Goal: Task Accomplishment & Management: Manage account settings

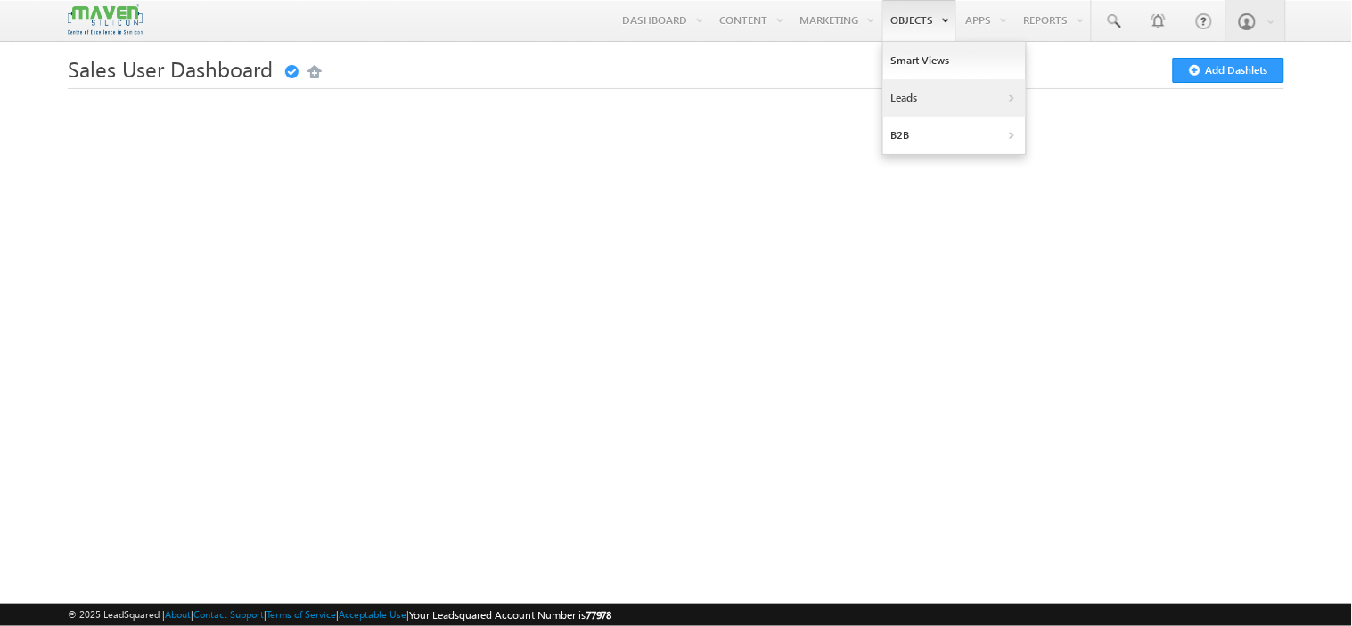
click at [906, 105] on link "Leads" at bounding box center [954, 97] width 143 height 37
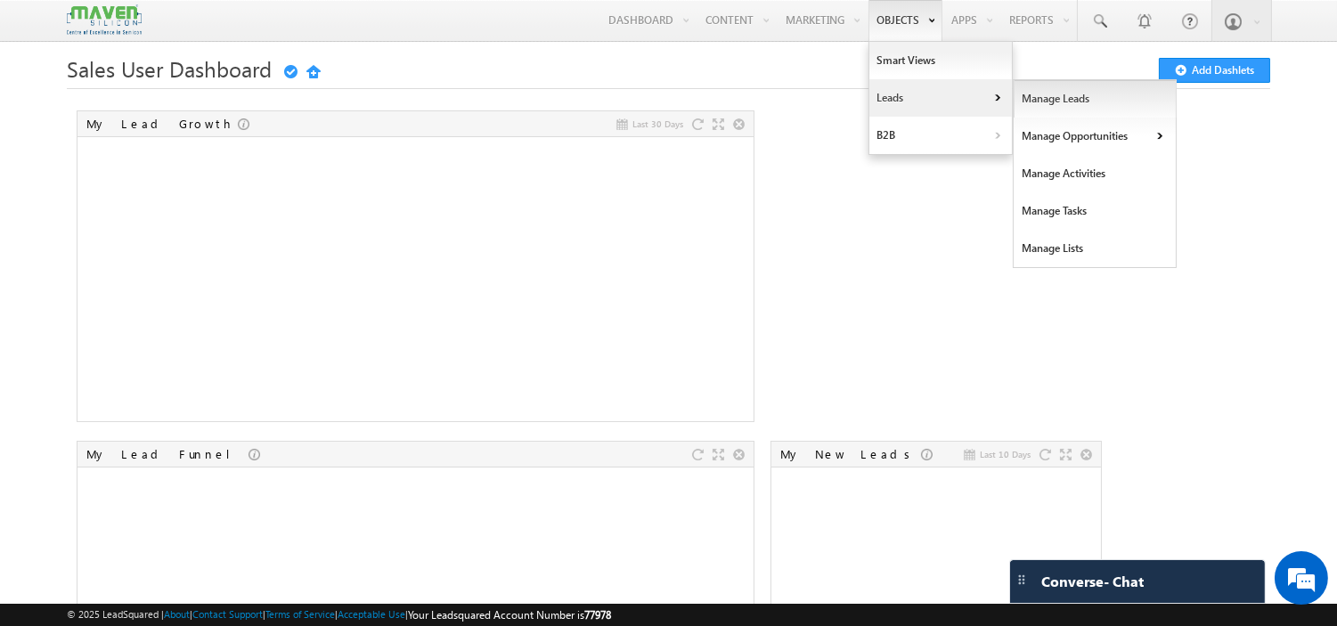
click at [1052, 94] on link "Manage Leads" at bounding box center [1095, 98] width 163 height 37
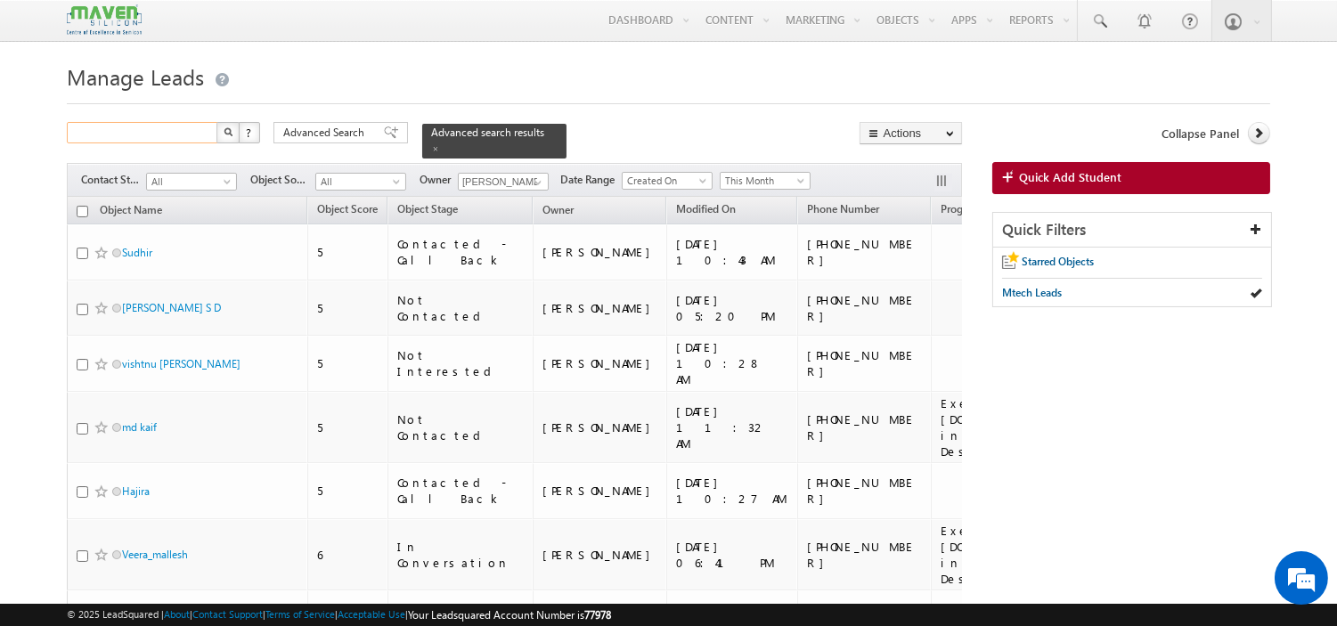
drag, startPoint x: 0, startPoint y: 0, endPoint x: 151, endPoint y: 141, distance: 206.8
click at [151, 141] on input "text" at bounding box center [143, 132] width 152 height 21
paste input "7035868375"
type input "7035868375"
click at [217, 122] on button "button" at bounding box center [228, 132] width 23 height 21
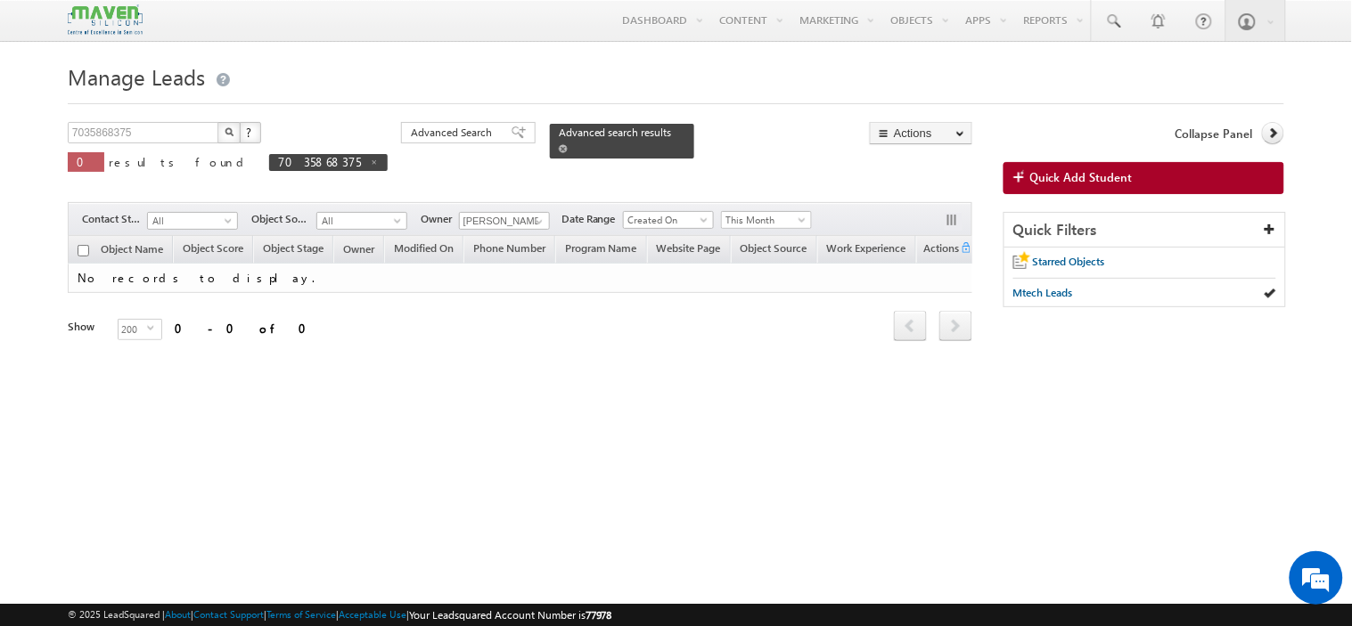
click at [559, 144] on span at bounding box center [563, 148] width 9 height 9
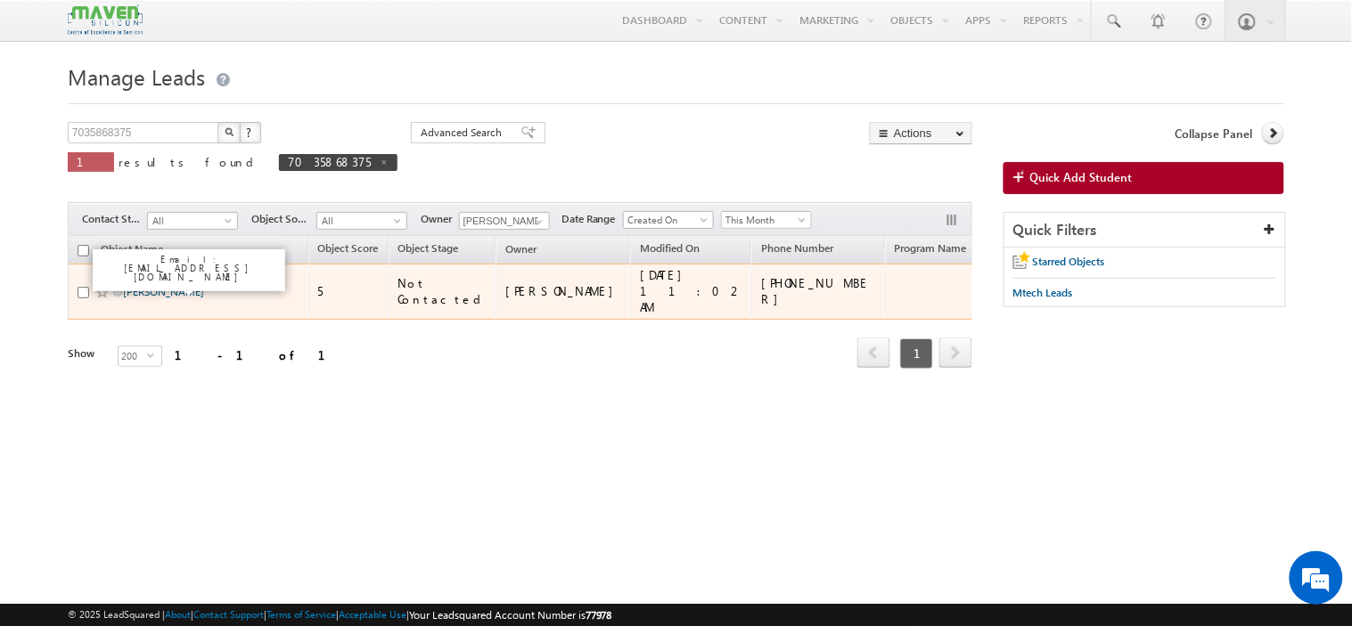
click at [160, 298] on link "Haidor Hussain Mazumder" at bounding box center [163, 291] width 81 height 13
click at [150, 298] on link "Haidor Hussain Mazumder" at bounding box center [163, 291] width 81 height 13
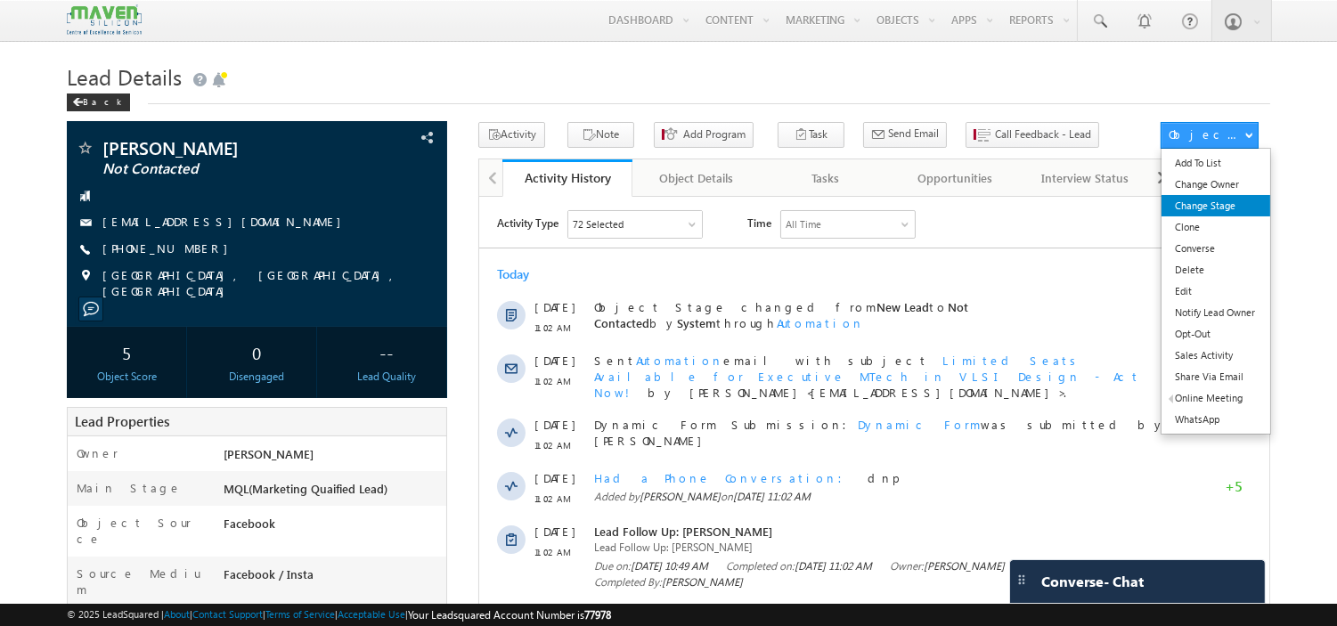
click at [1204, 215] on link "Change Stage" at bounding box center [1216, 205] width 108 height 21
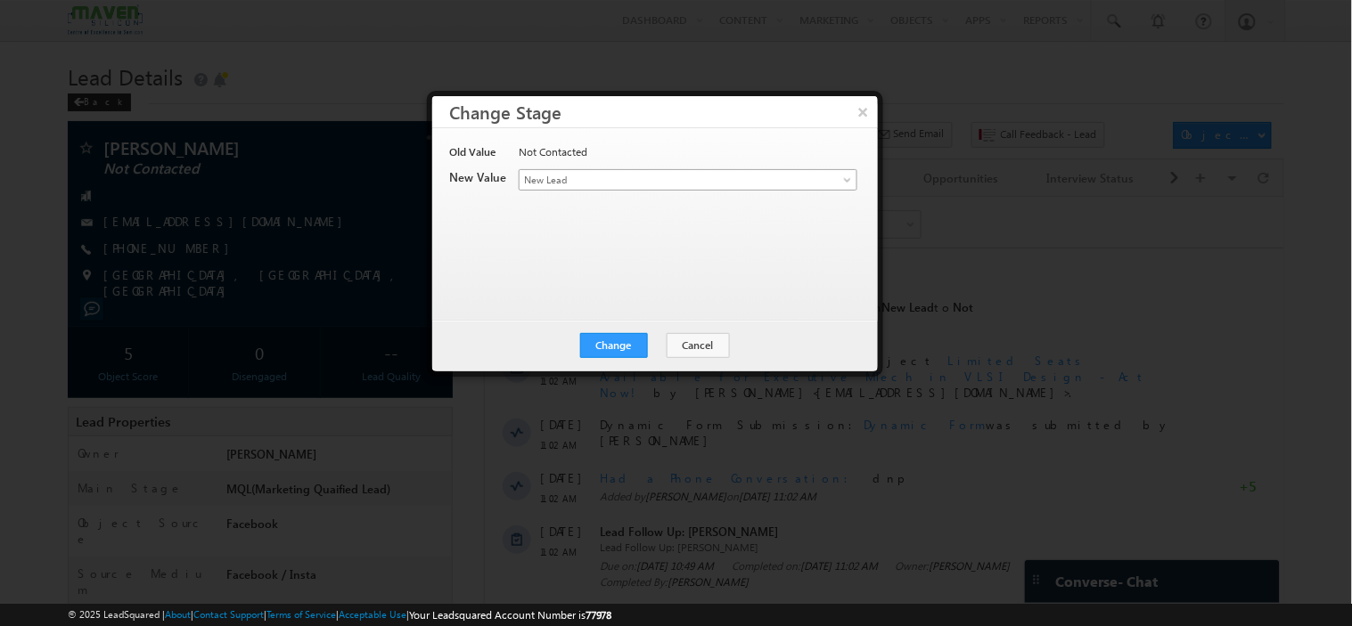
click at [771, 184] on span "New Lead" at bounding box center [658, 180] width 278 height 16
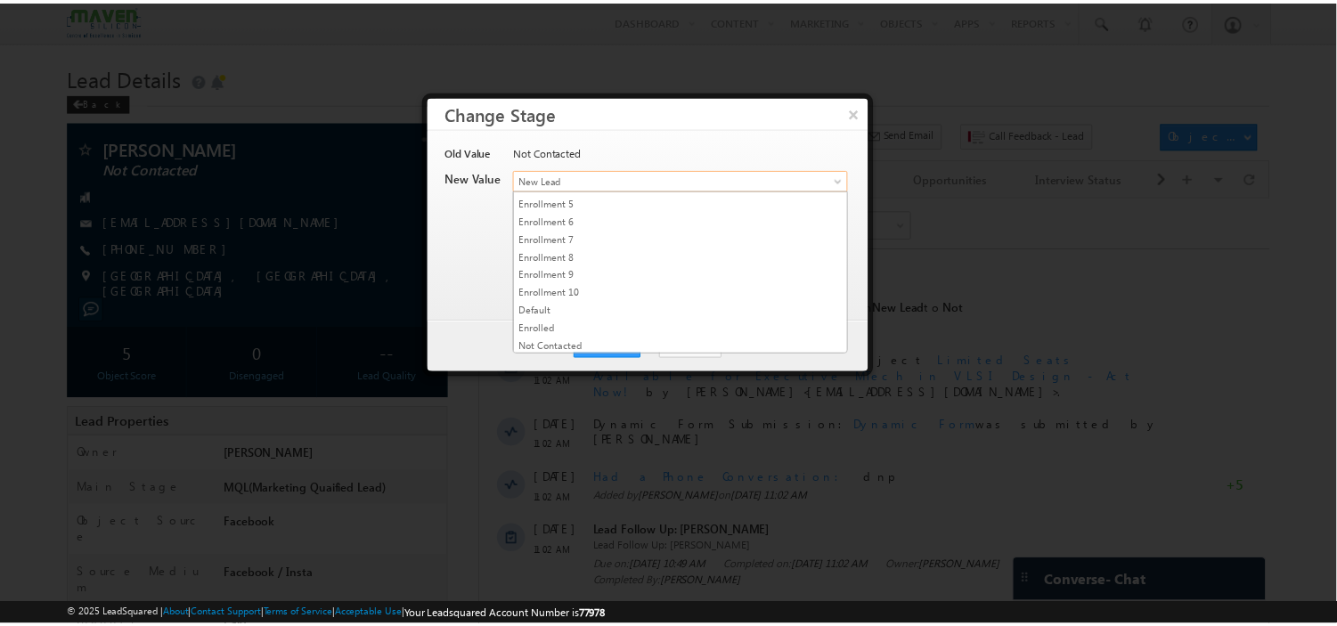
scroll to position [342, 0]
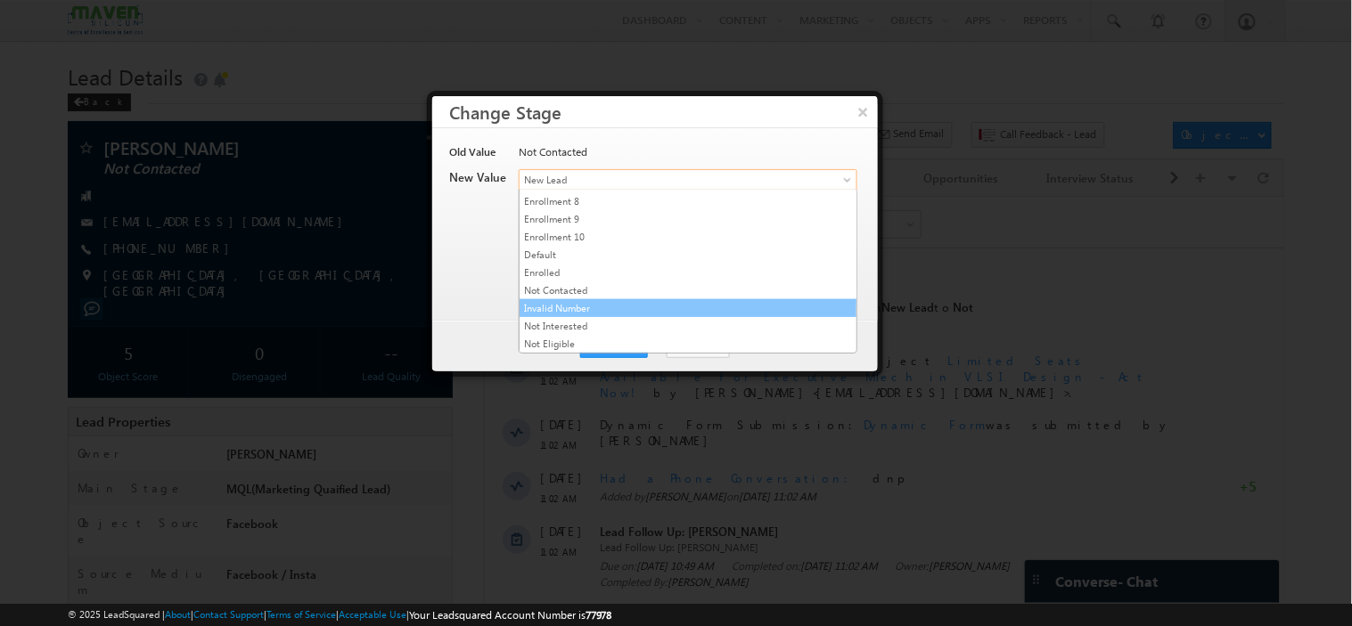
click at [608, 305] on link "Invalid Number" at bounding box center [687, 308] width 337 height 16
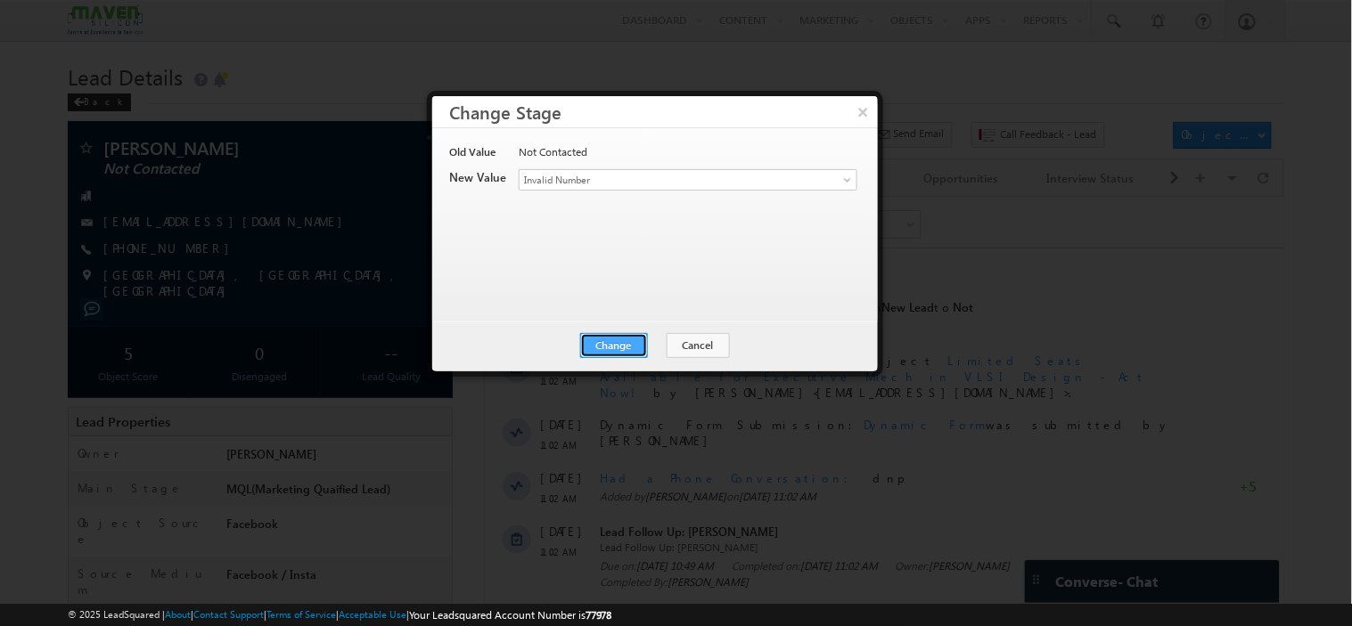
click at [609, 342] on button "Change" at bounding box center [614, 345] width 68 height 25
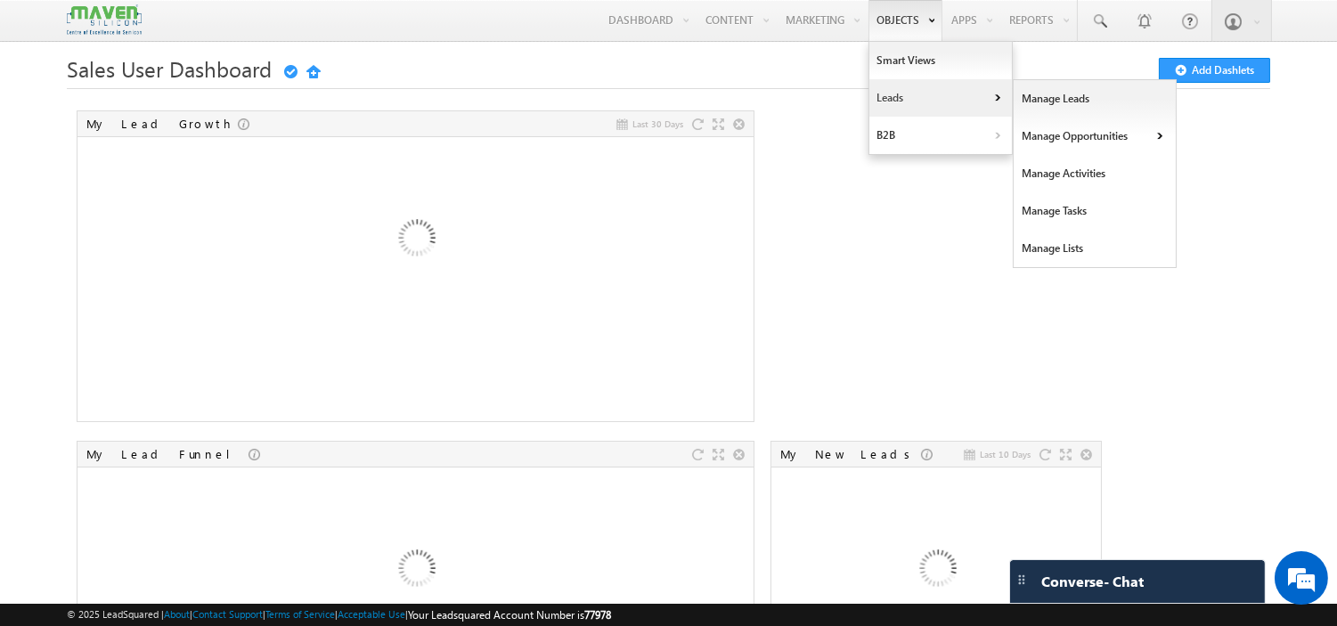
click at [898, 99] on link "Leads" at bounding box center [941, 97] width 143 height 37
click at [1071, 92] on link "Manage Leads" at bounding box center [1095, 98] width 163 height 37
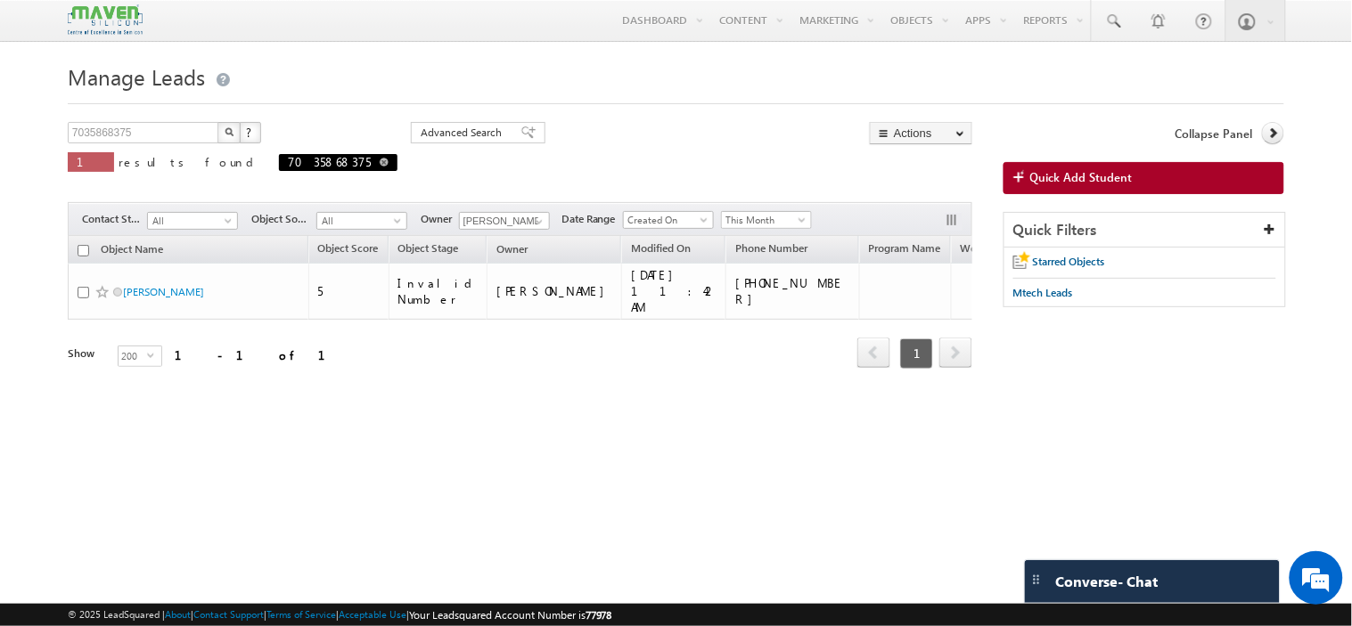
click at [380, 166] on span at bounding box center [384, 162] width 9 height 9
type input "Search Objects"
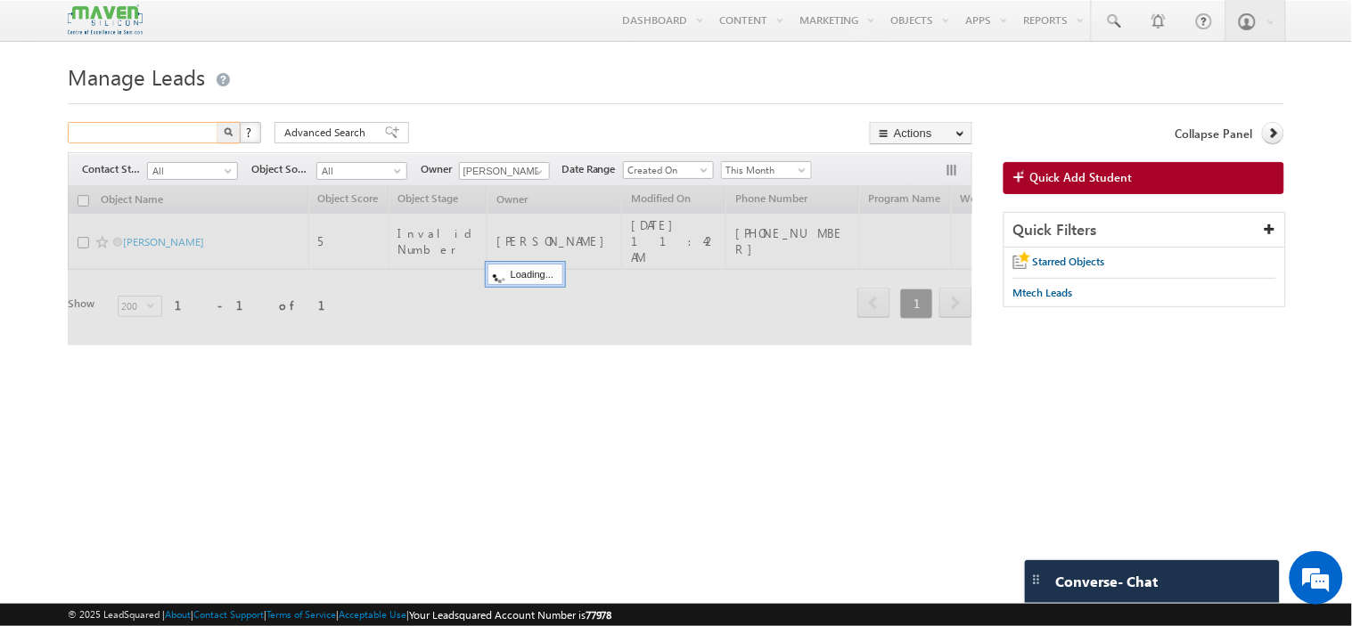
click at [175, 136] on input "text" at bounding box center [144, 132] width 152 height 21
paste input "9741585466"
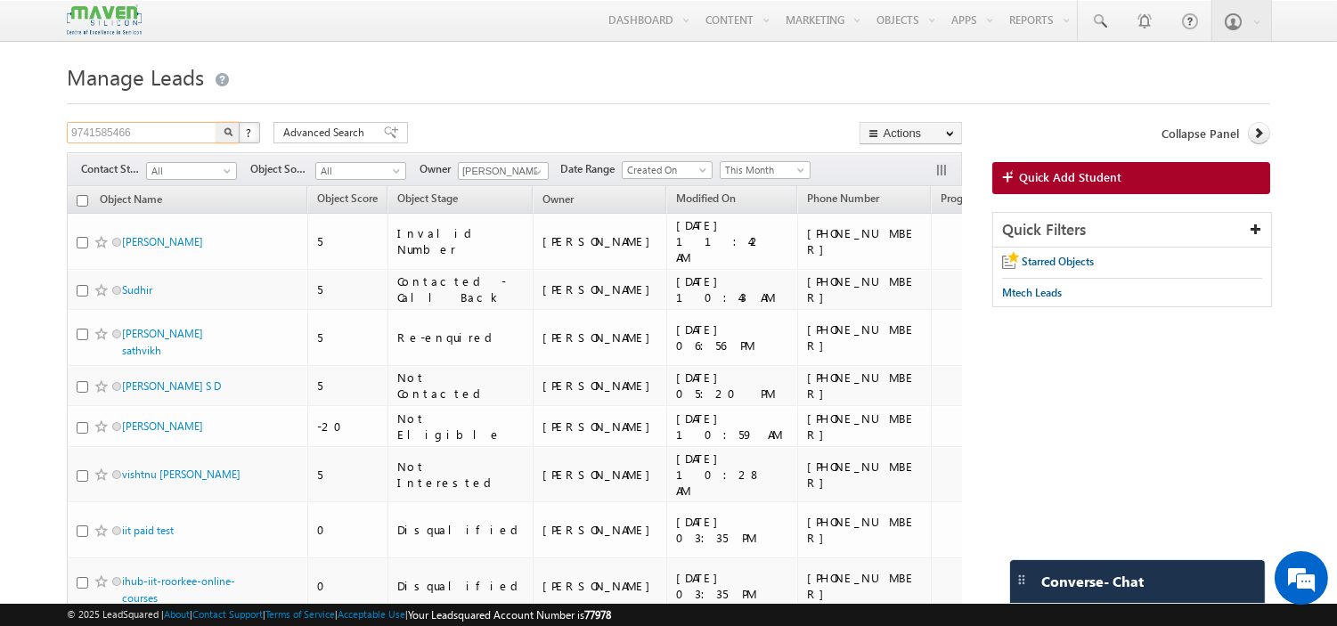
type input "9741585466"
click at [217, 122] on button "button" at bounding box center [228, 132] width 23 height 21
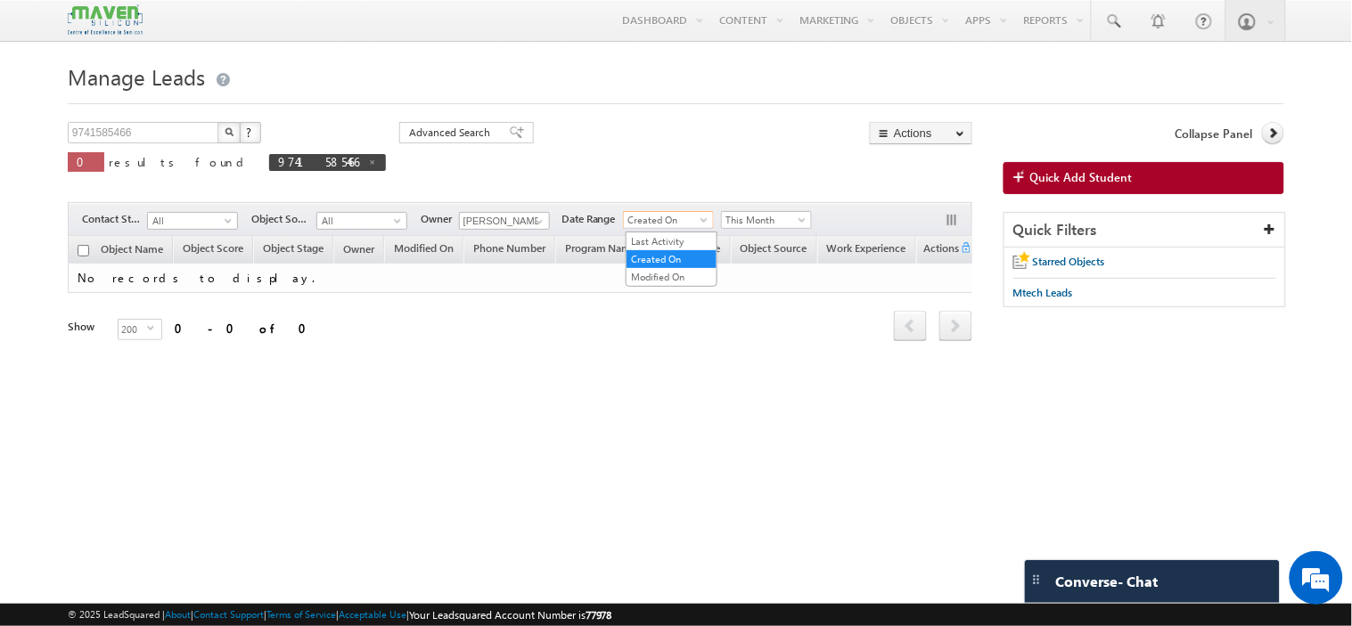
click at [678, 221] on span "Created On" at bounding box center [666, 220] width 85 height 16
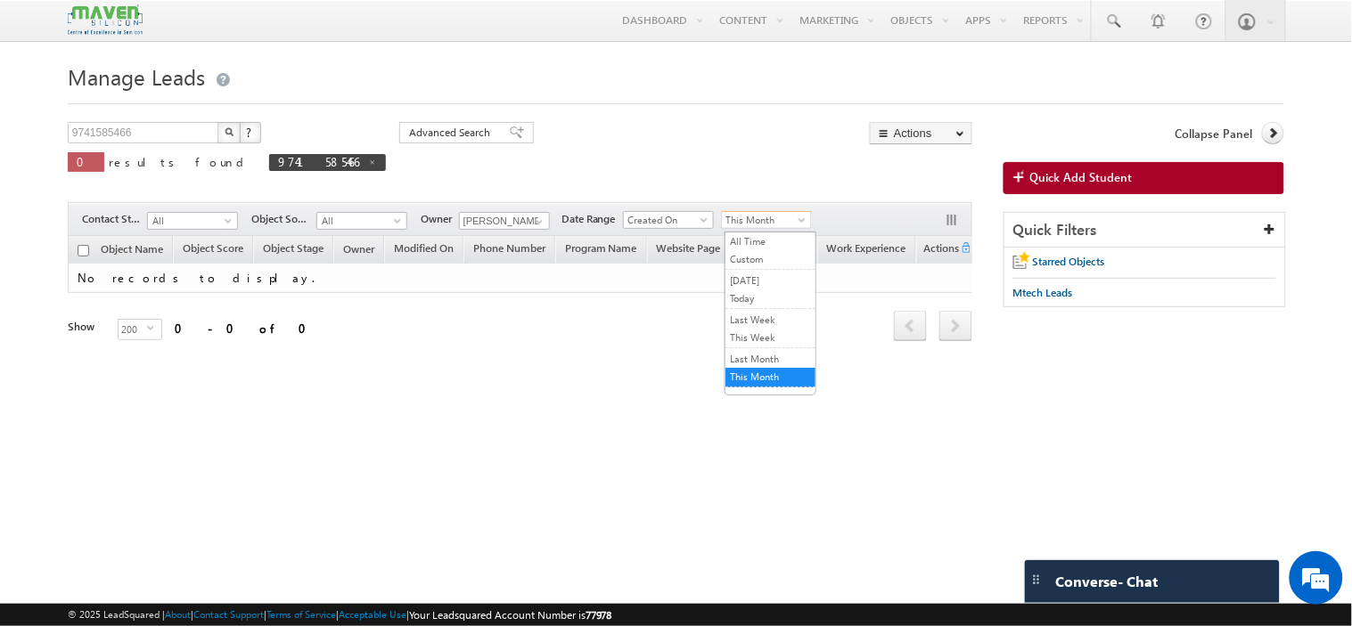
click at [743, 220] on span "This Month" at bounding box center [764, 220] width 85 height 16
click at [745, 236] on link "All Time" at bounding box center [770, 241] width 90 height 16
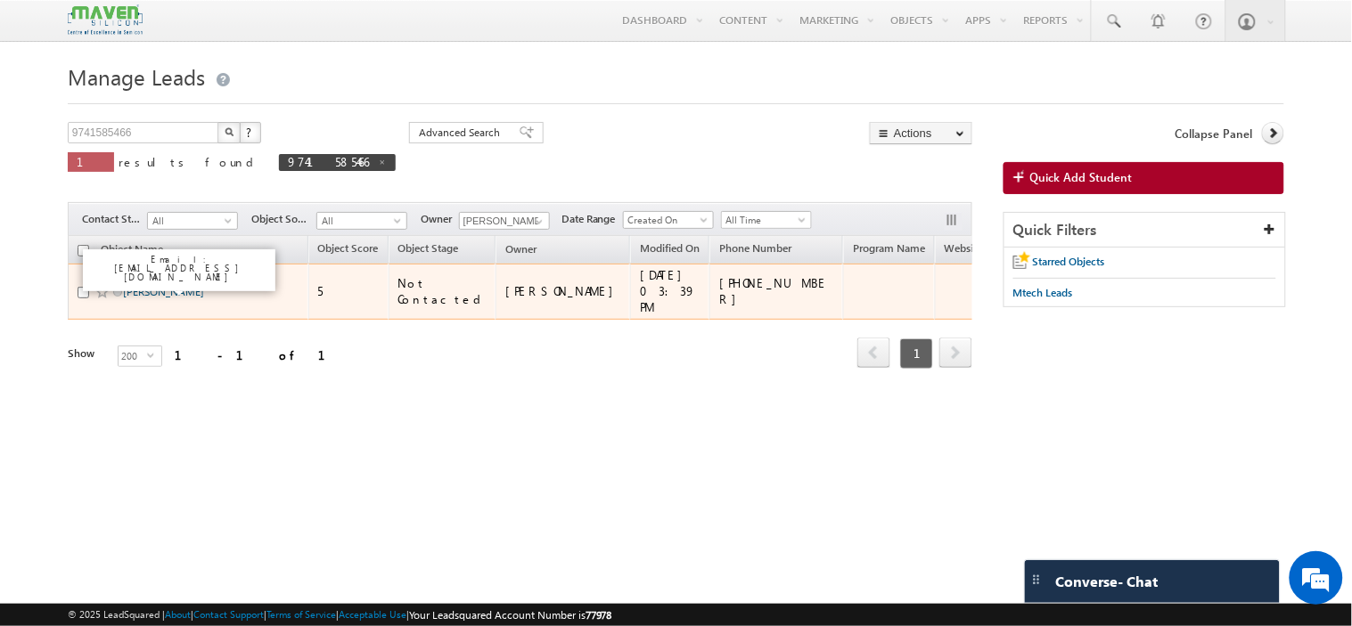
click at [174, 290] on link "Ajey Shetty" at bounding box center [163, 291] width 81 height 13
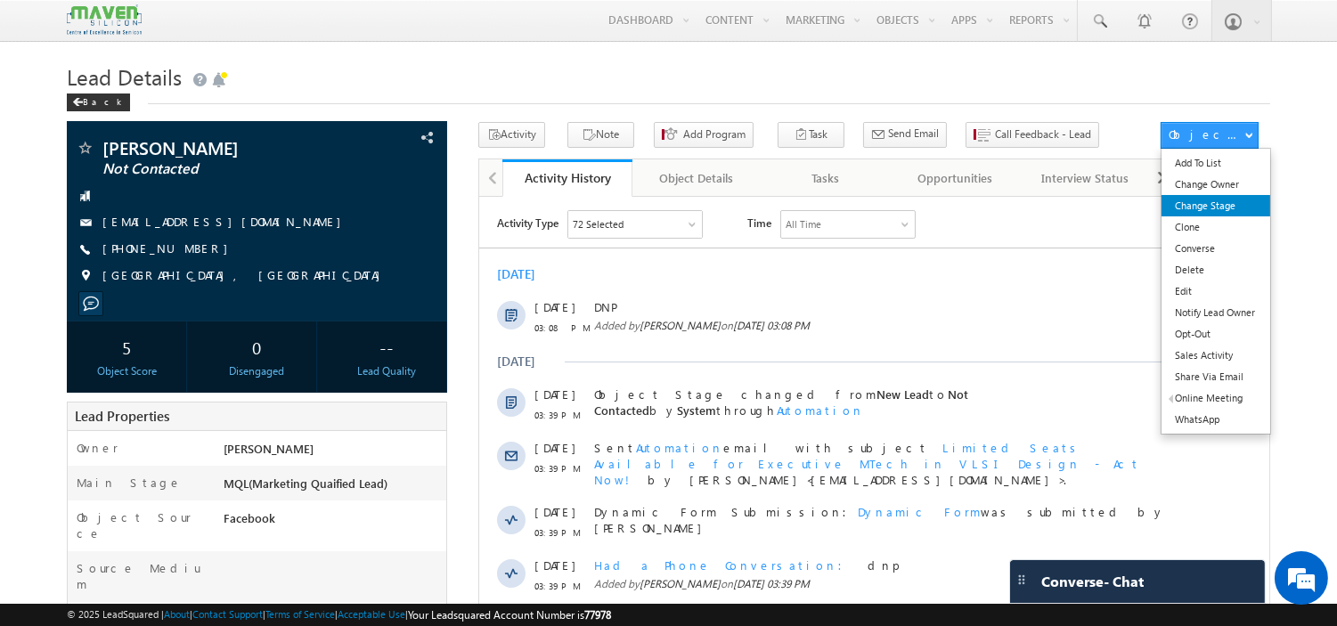
click at [1195, 216] on link "Change Stage" at bounding box center [1216, 205] width 108 height 21
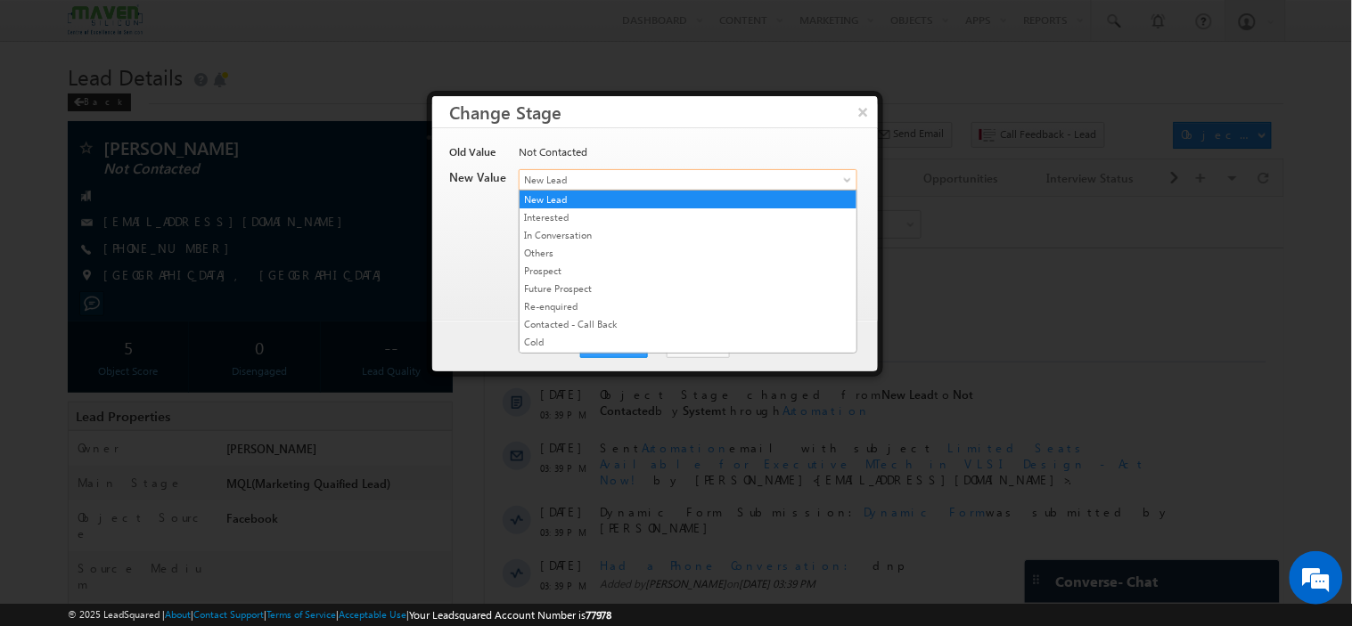
click at [602, 183] on span "New Lead" at bounding box center [658, 180] width 278 height 16
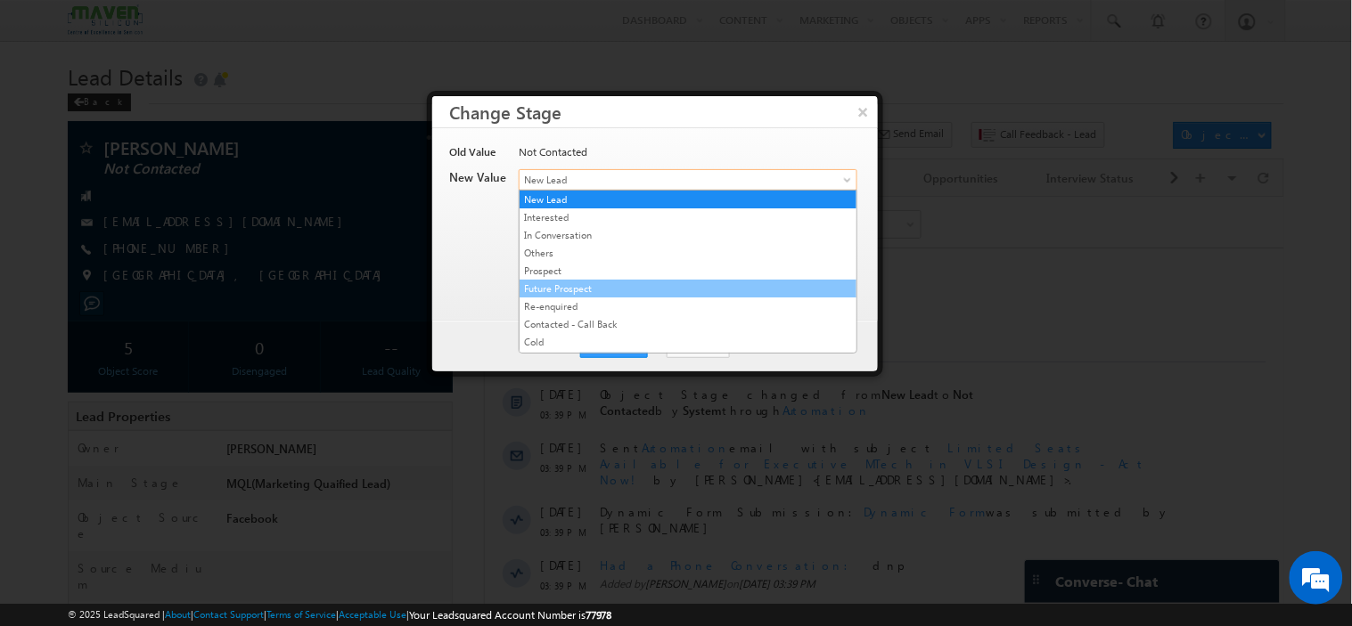
scroll to position [342, 0]
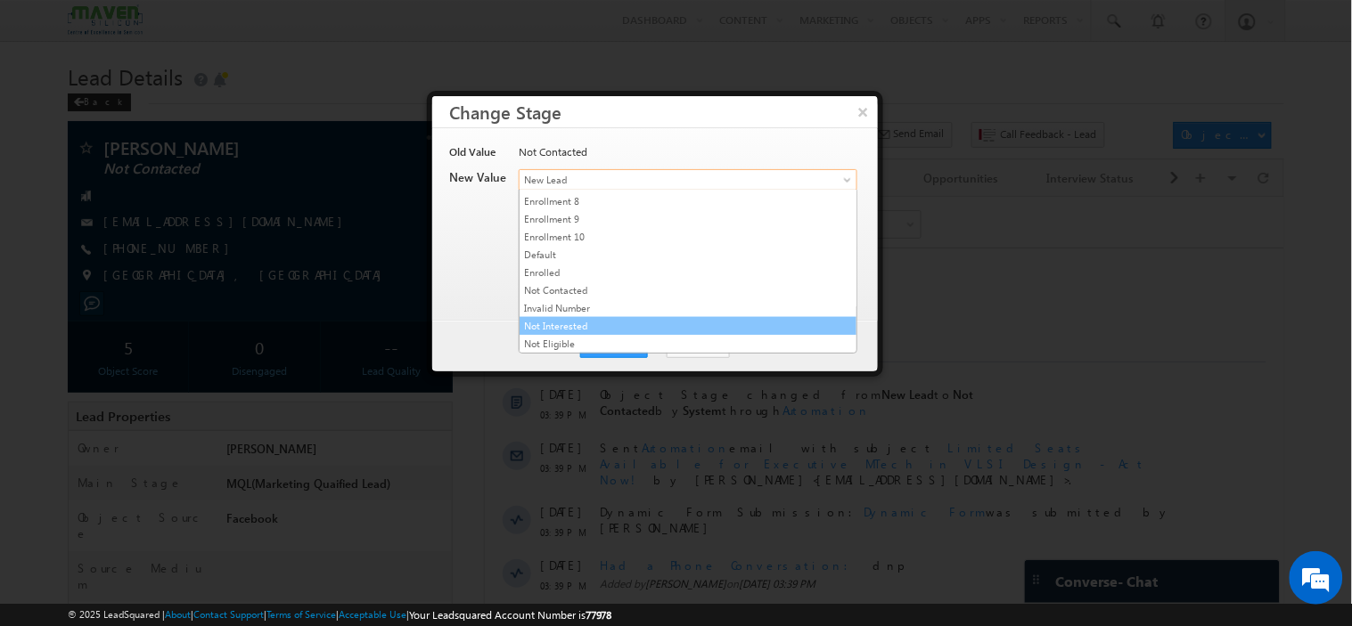
click at [593, 331] on link "Not Interested" at bounding box center [687, 326] width 337 height 16
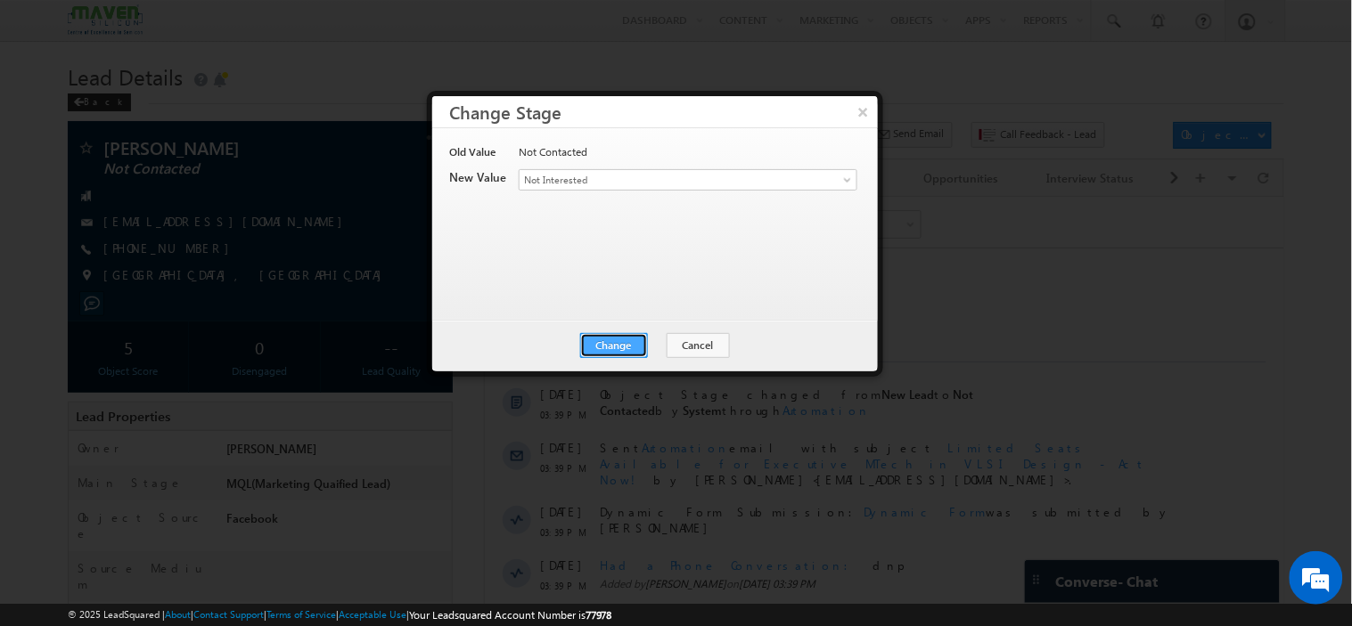
click at [597, 340] on button "Change" at bounding box center [614, 345] width 68 height 25
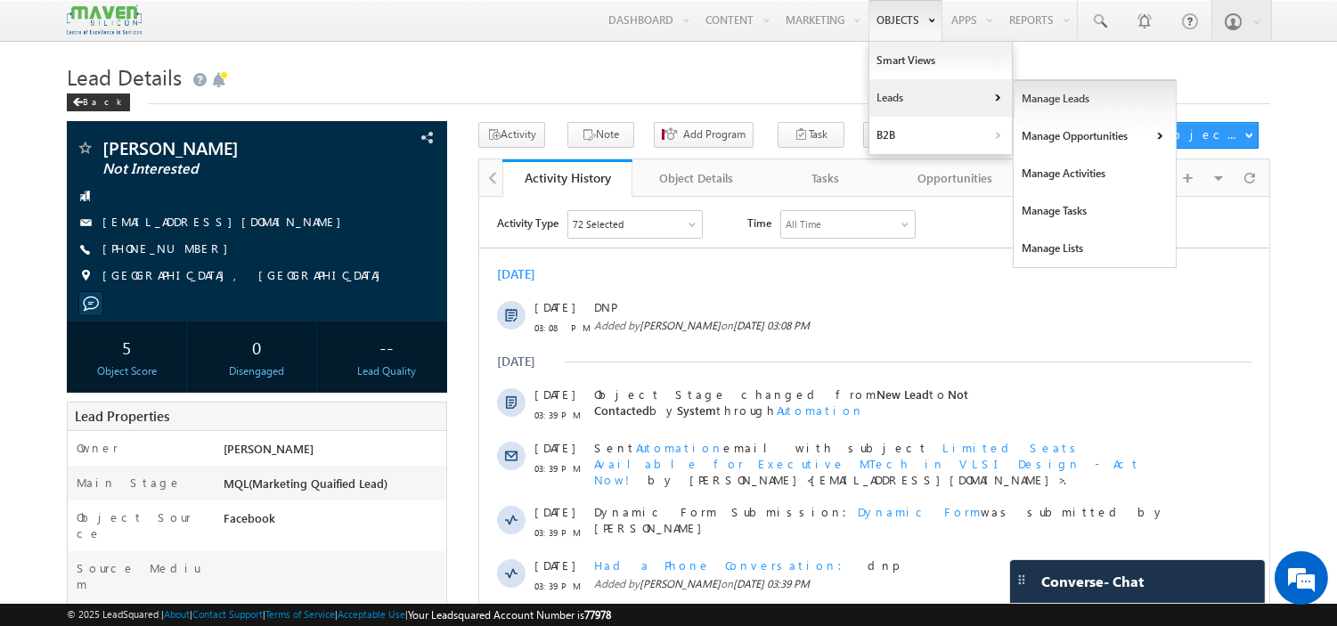
click at [1037, 101] on link "Manage Leads" at bounding box center [1095, 98] width 163 height 37
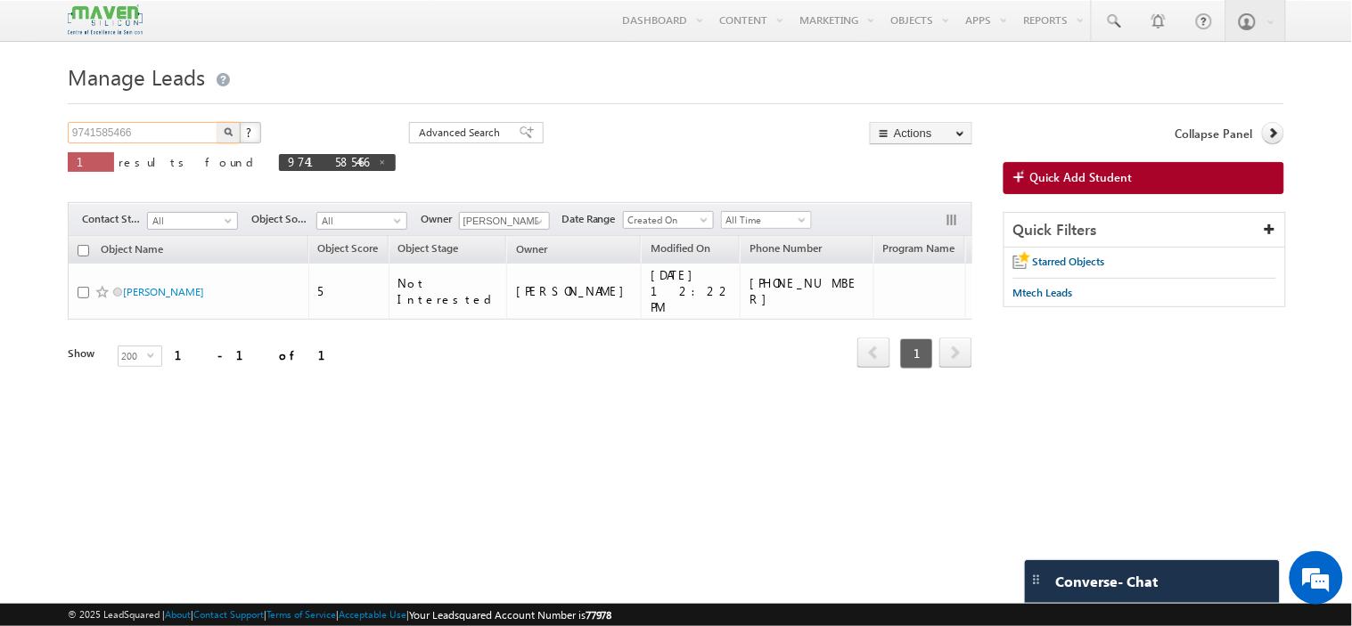
click at [181, 136] on input "9741585466" at bounding box center [144, 132] width 152 height 21
type input "9"
paste input "9823453933"
type input "9823453933"
click at [217, 122] on button "button" at bounding box center [228, 132] width 23 height 21
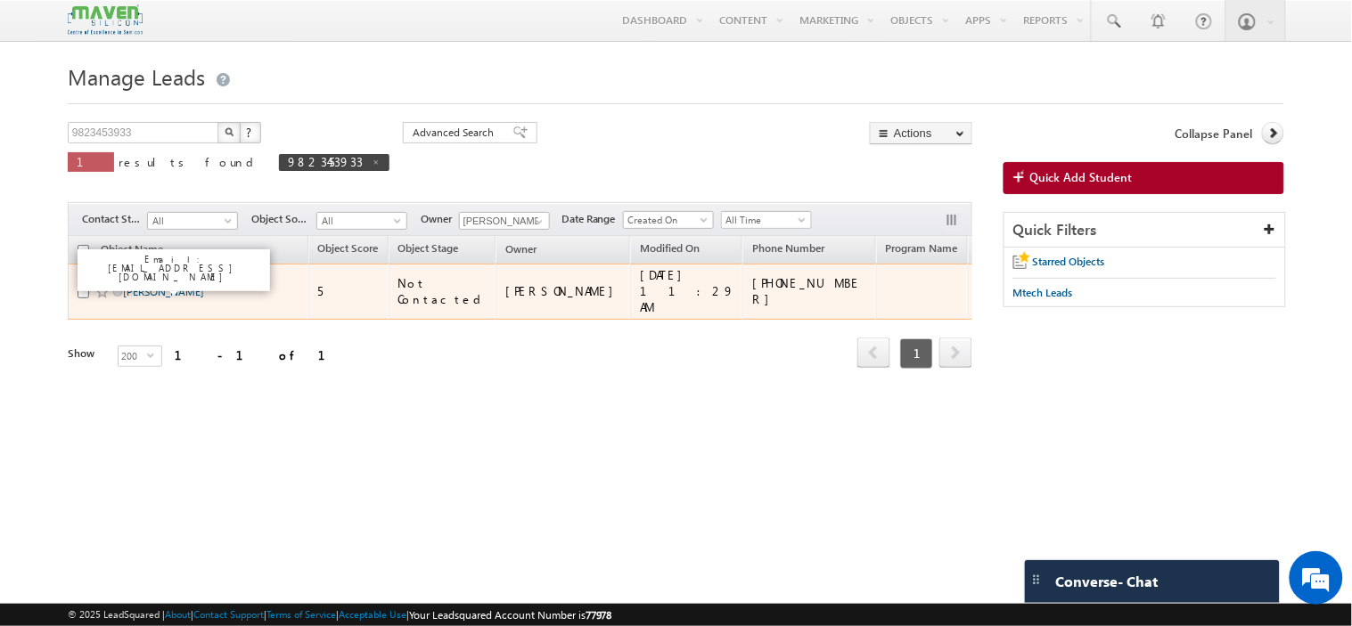
click at [143, 285] on link "[PERSON_NAME]" at bounding box center [163, 291] width 81 height 13
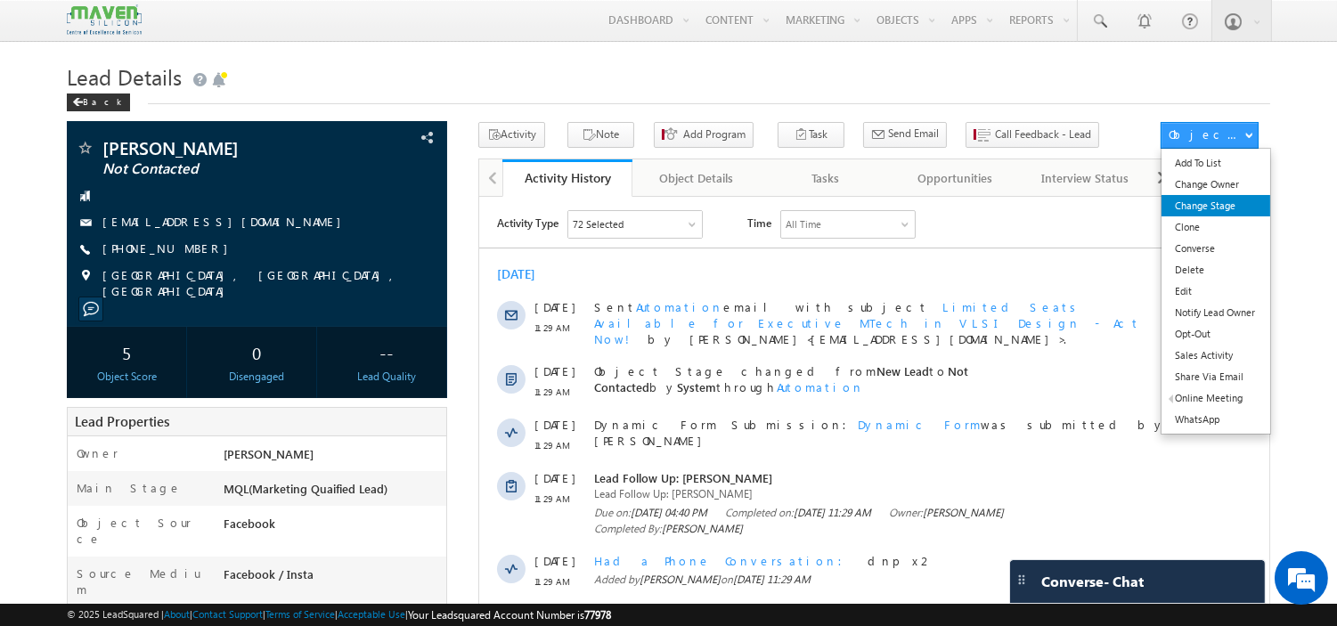
click at [1214, 206] on link "Change Stage" at bounding box center [1216, 205] width 108 height 21
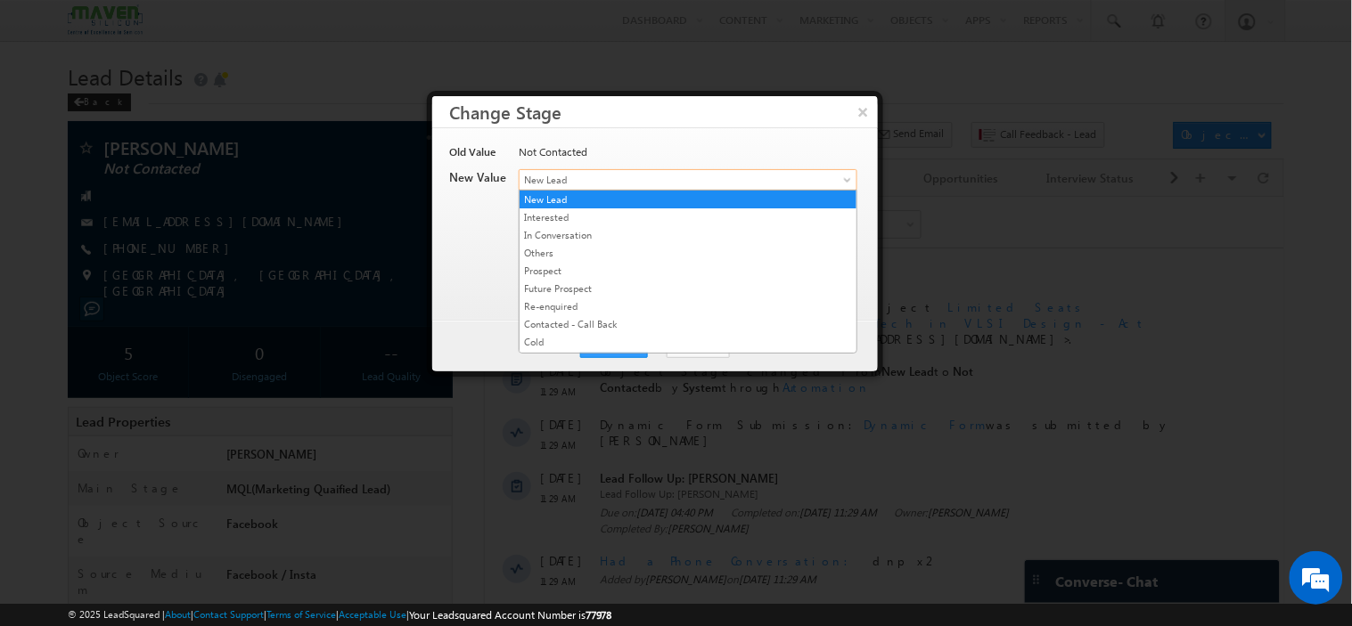
click at [602, 183] on span "New Lead" at bounding box center [658, 180] width 278 height 16
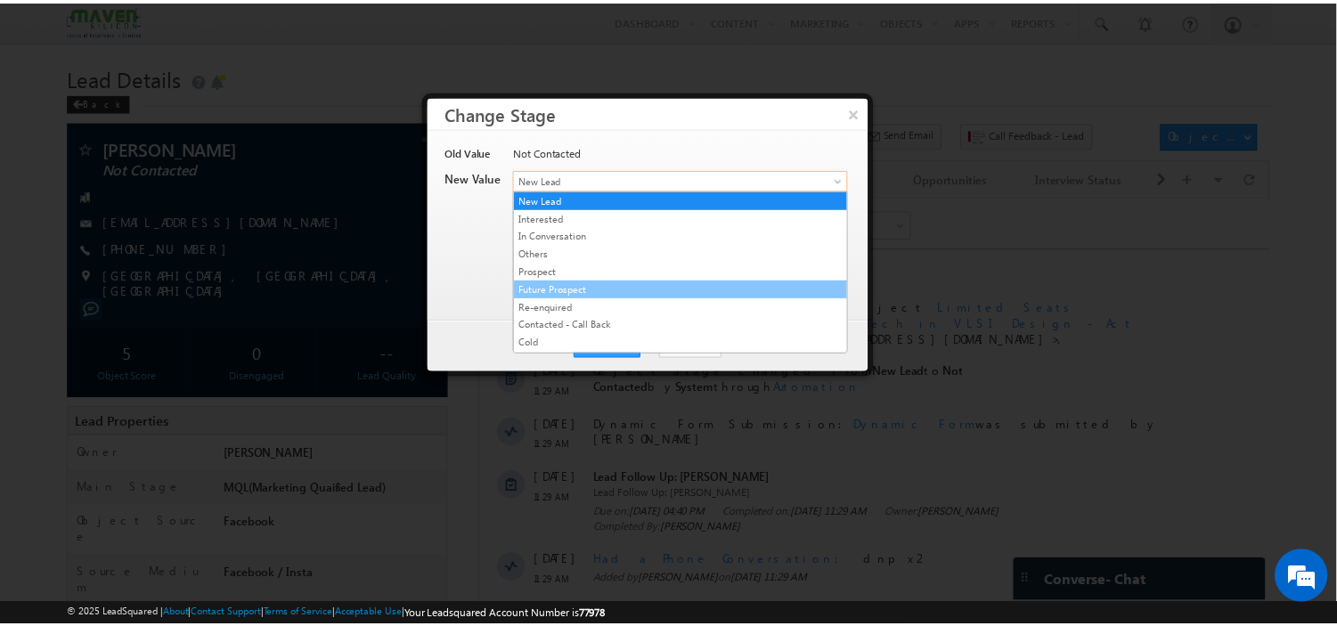
scroll to position [342, 0]
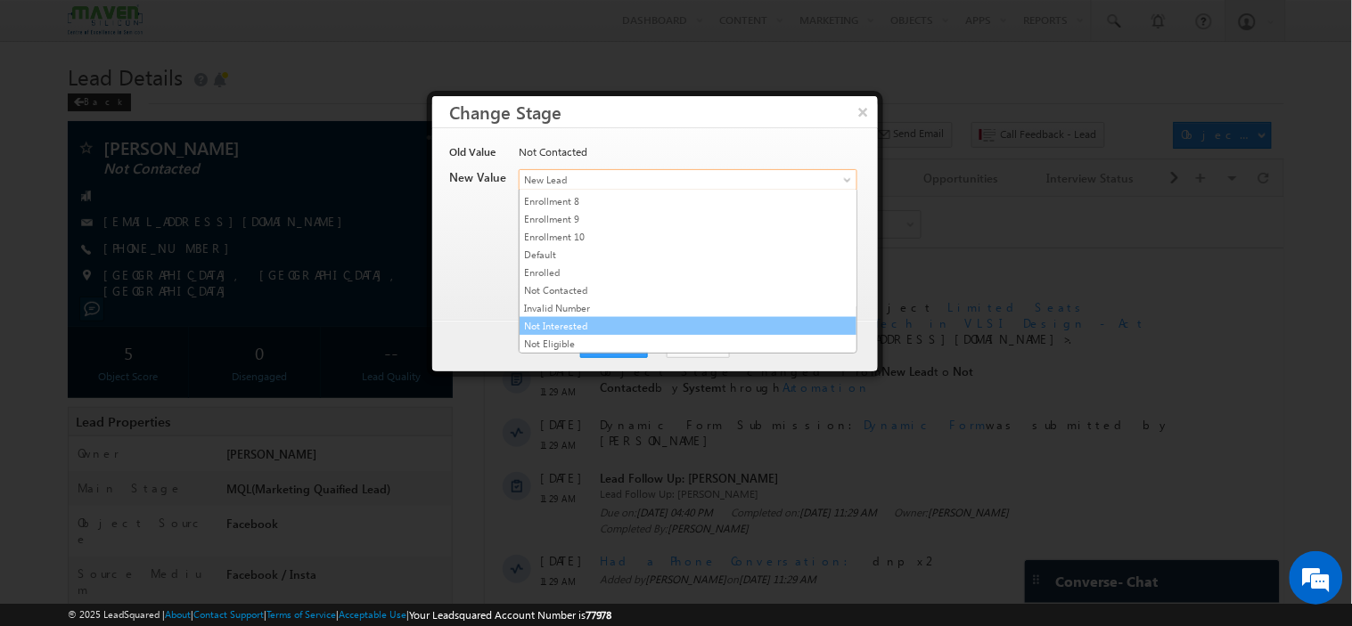
click at [610, 323] on link "Not Interested" at bounding box center [687, 326] width 337 height 16
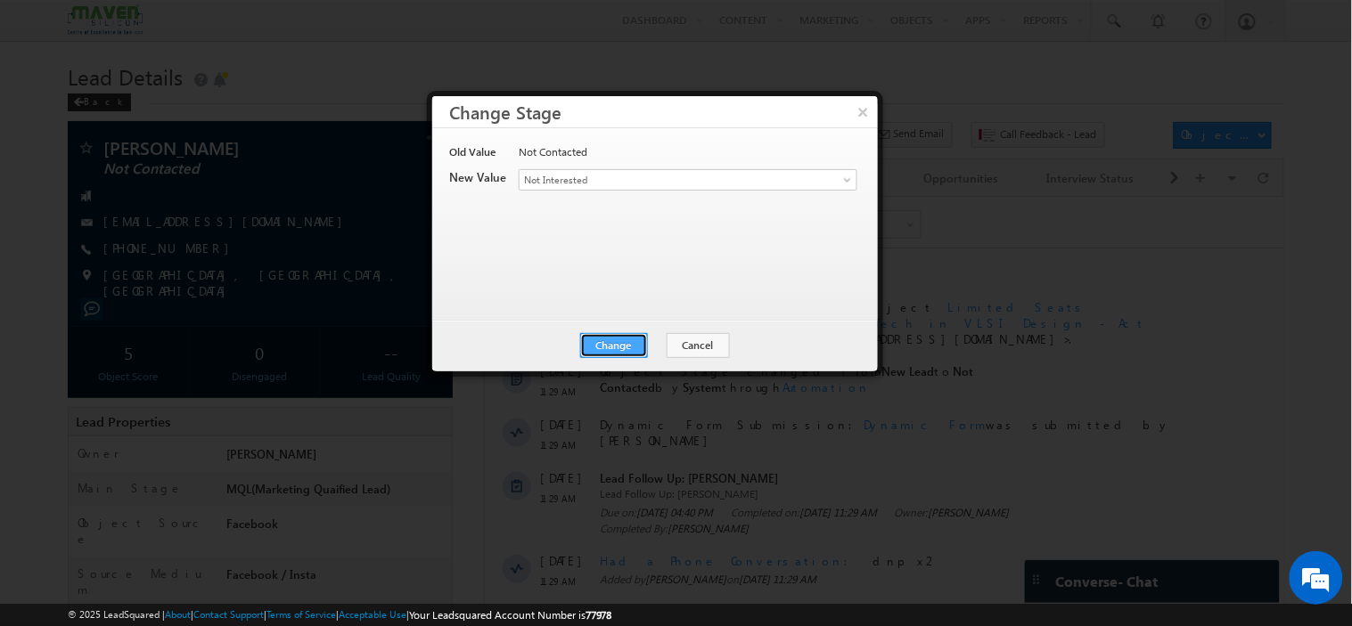
click at [626, 342] on button "Change" at bounding box center [614, 345] width 68 height 25
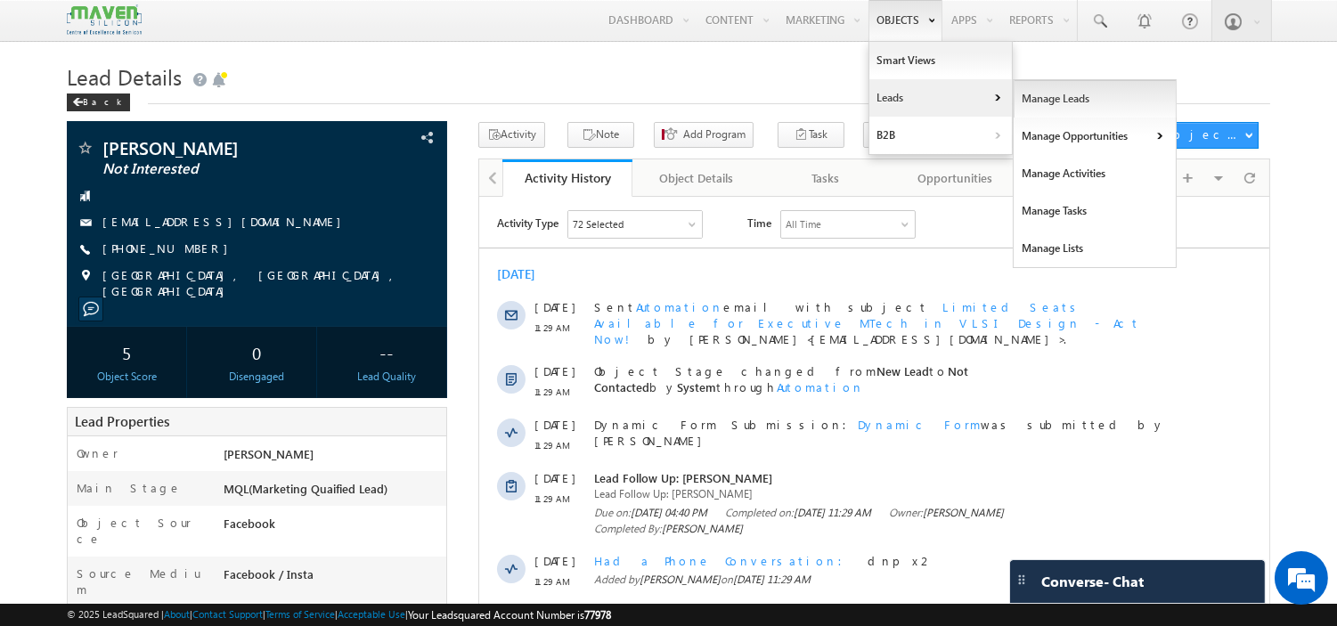
click at [1016, 100] on link "Manage Leads" at bounding box center [1095, 98] width 163 height 37
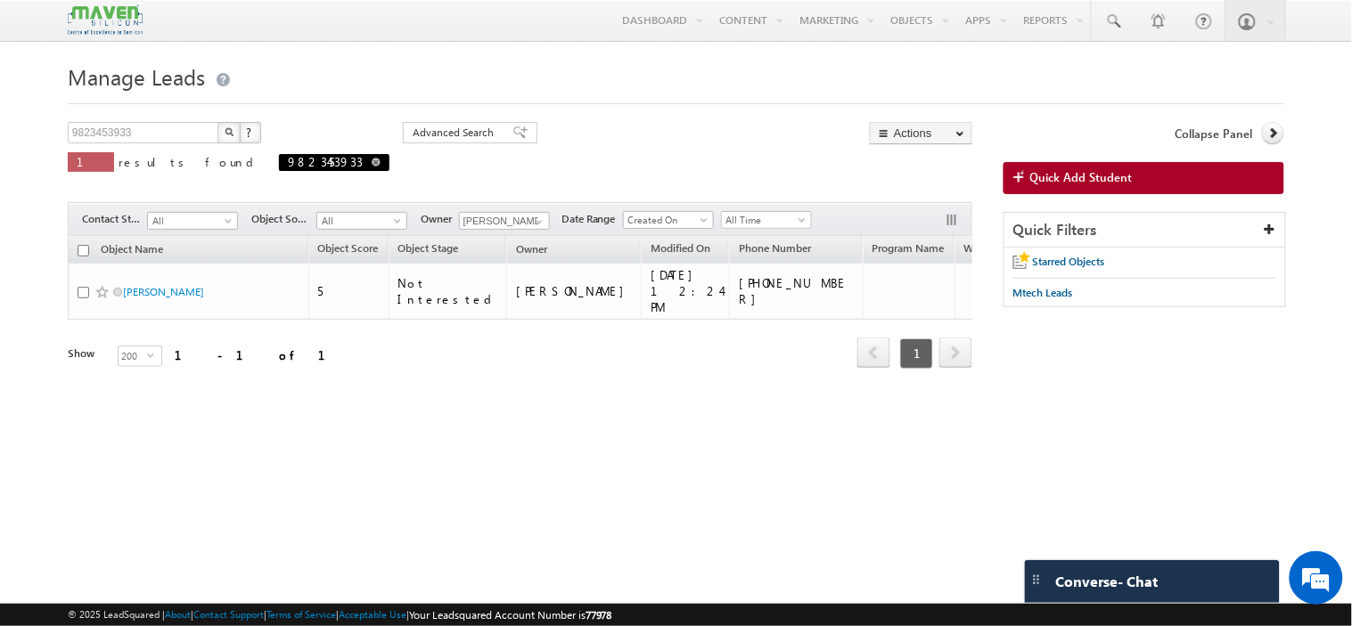
click at [372, 162] on span at bounding box center [376, 162] width 9 height 9
type input "Search Objects"
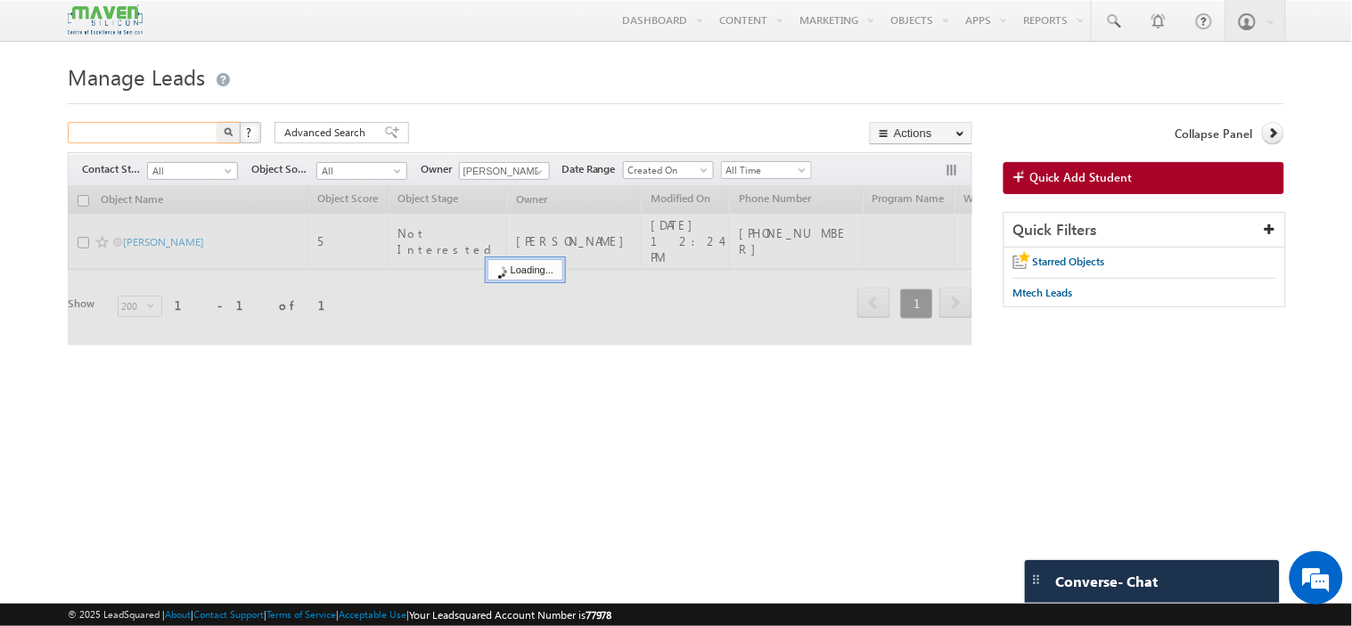
click at [149, 127] on input "text" at bounding box center [144, 132] width 152 height 21
paste input "-9441238010"
type input "-9441238010"
click at [217, 122] on button "button" at bounding box center [228, 132] width 23 height 21
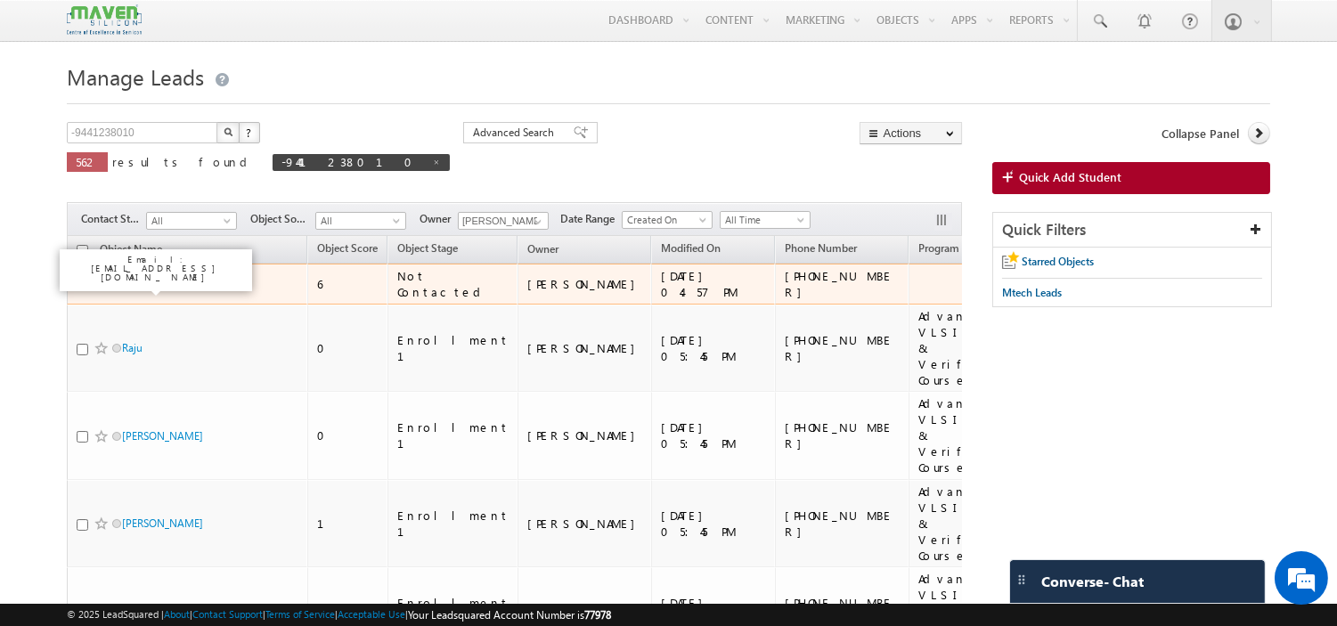
click at [162, 290] on link "ADIGOPULA ARUNKUMAR" at bounding box center [162, 283] width 81 height 13
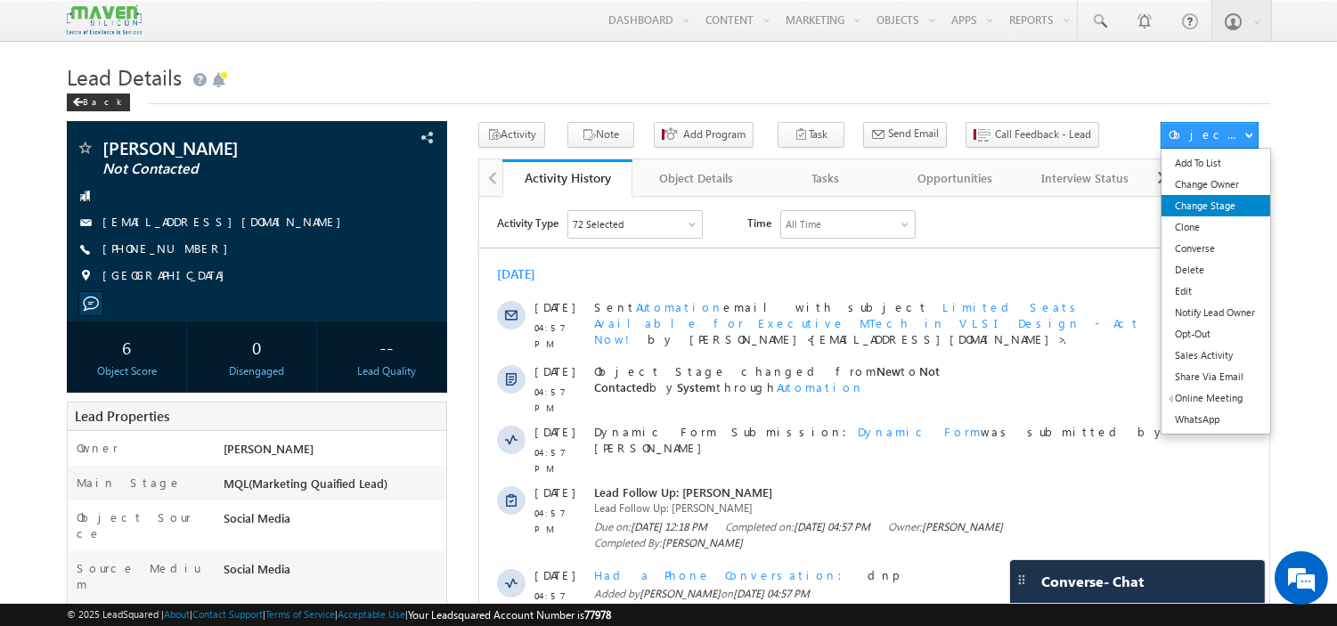
click at [1222, 203] on link "Change Stage" at bounding box center [1216, 205] width 108 height 21
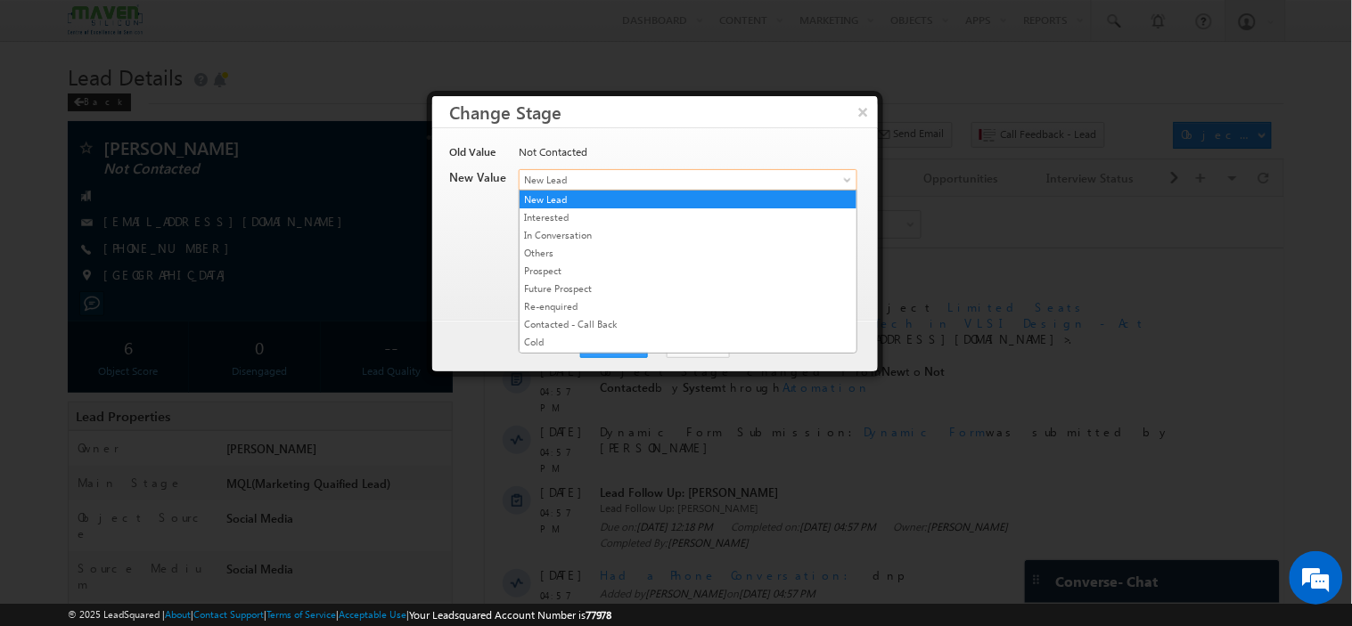
click at [594, 176] on span "New Lead" at bounding box center [658, 180] width 278 height 16
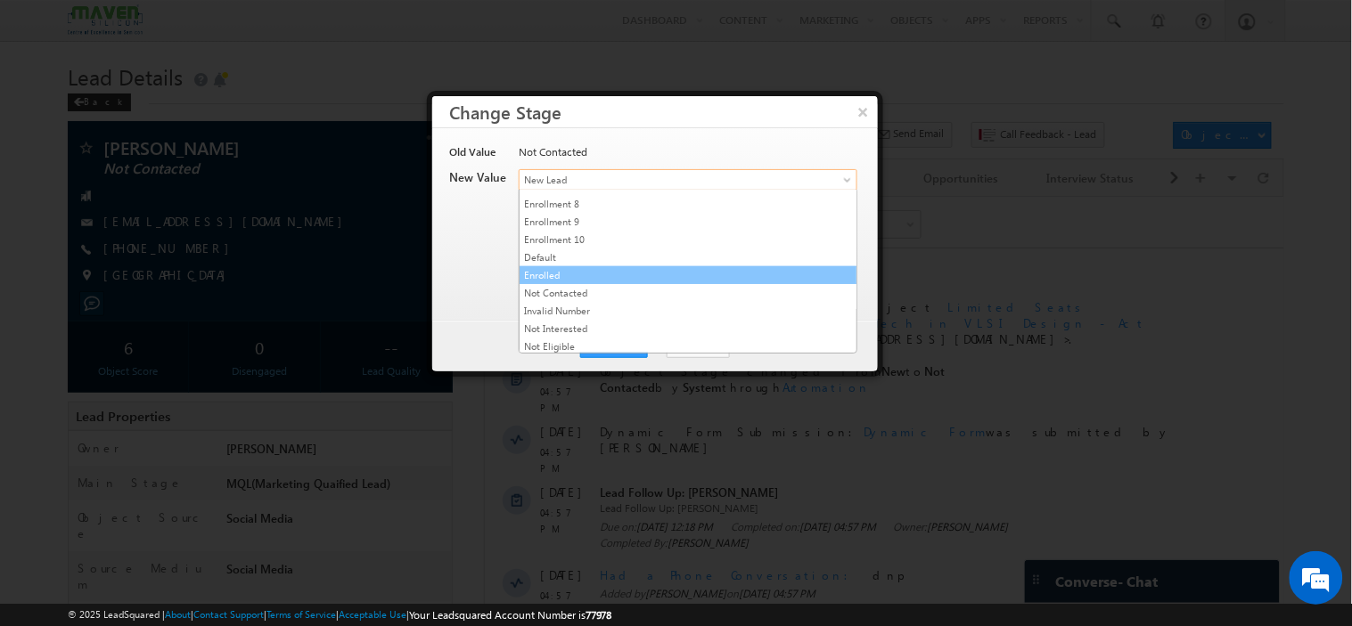
scroll to position [342, 0]
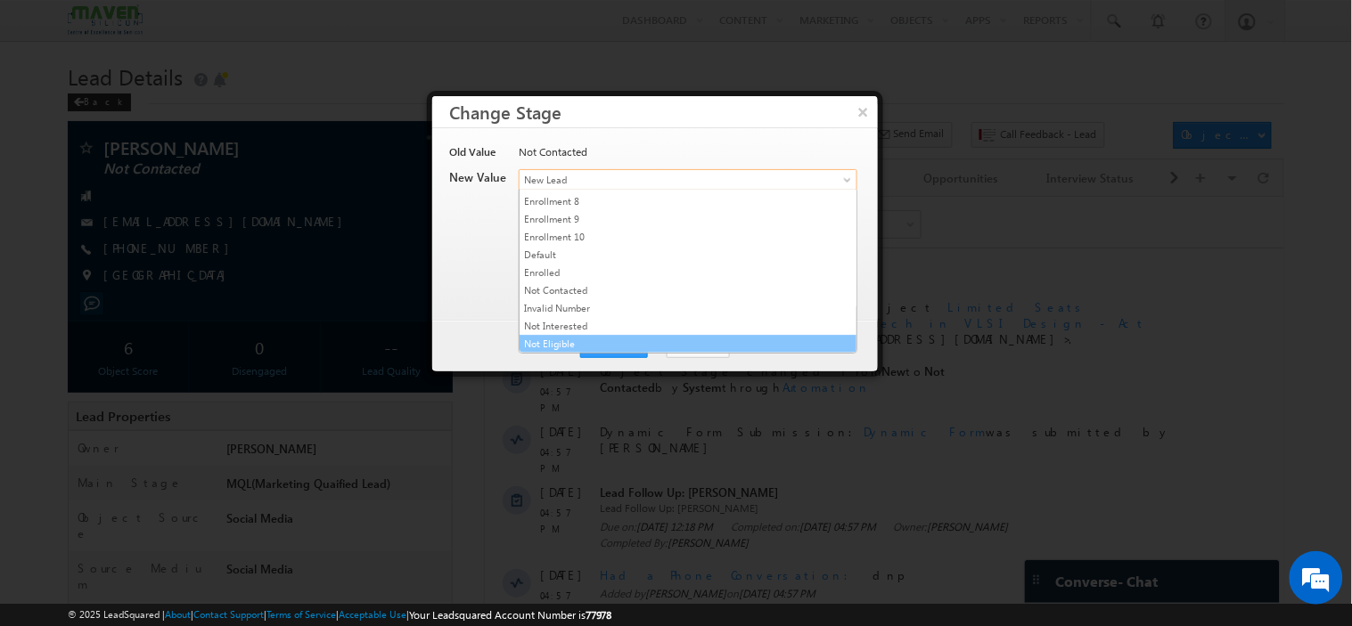
click at [602, 341] on link "Not Eligible" at bounding box center [687, 344] width 337 height 16
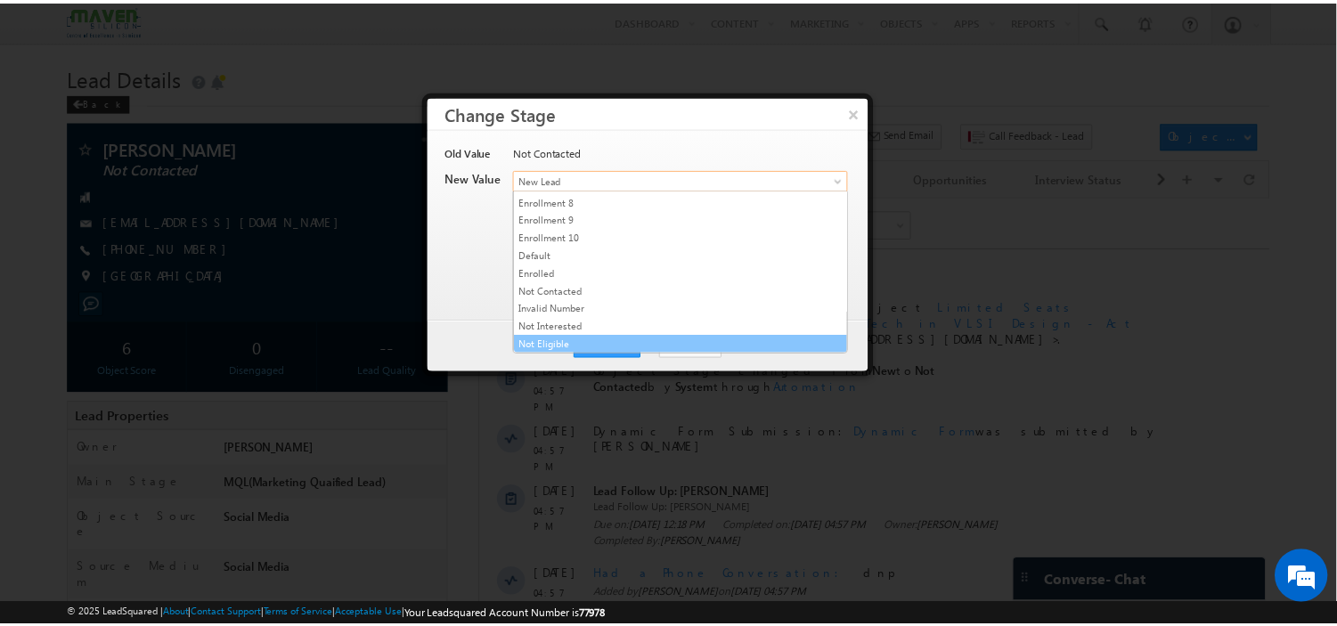
scroll to position [0, 0]
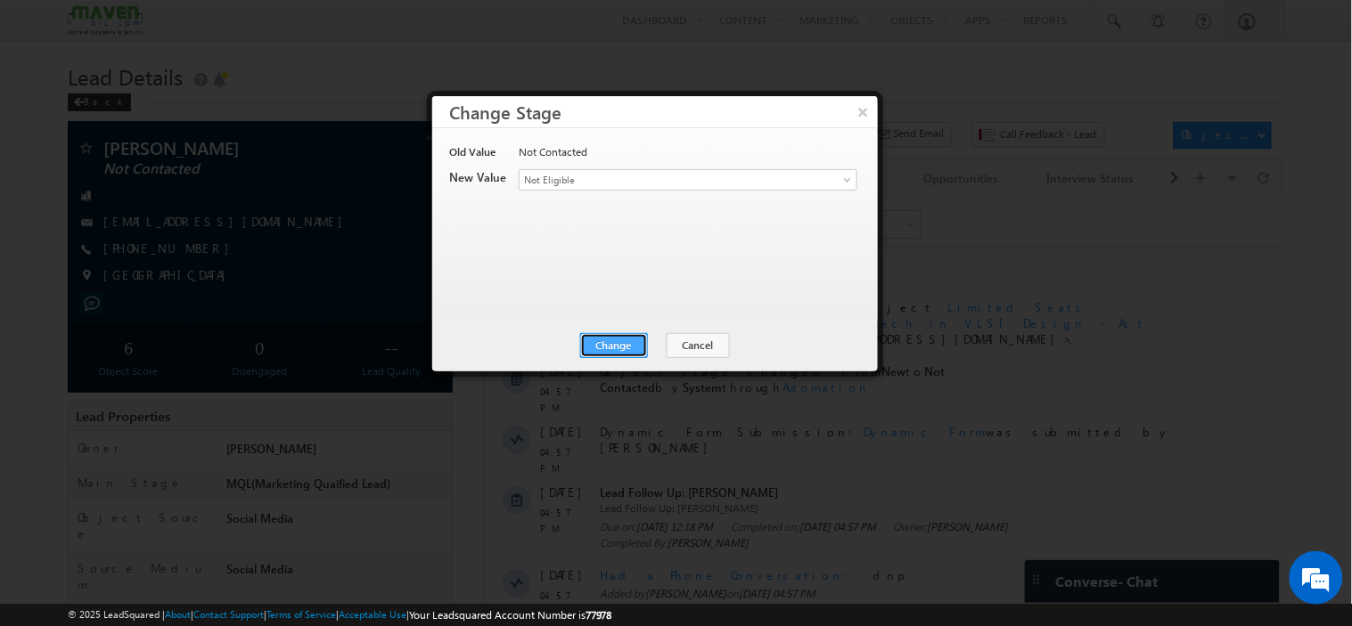
click at [617, 340] on button "Change" at bounding box center [614, 345] width 68 height 25
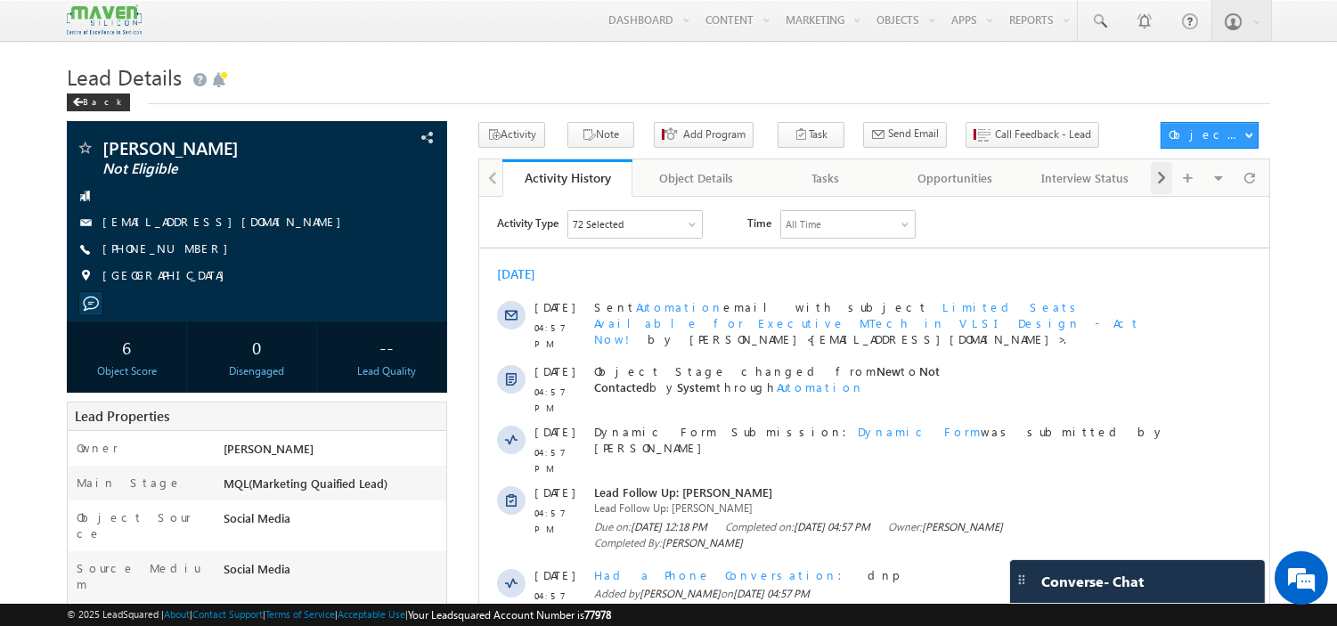
click at [1167, 190] on span at bounding box center [1162, 178] width 11 height 32
click at [1069, 171] on div "Notes" at bounding box center [1084, 178] width 99 height 21
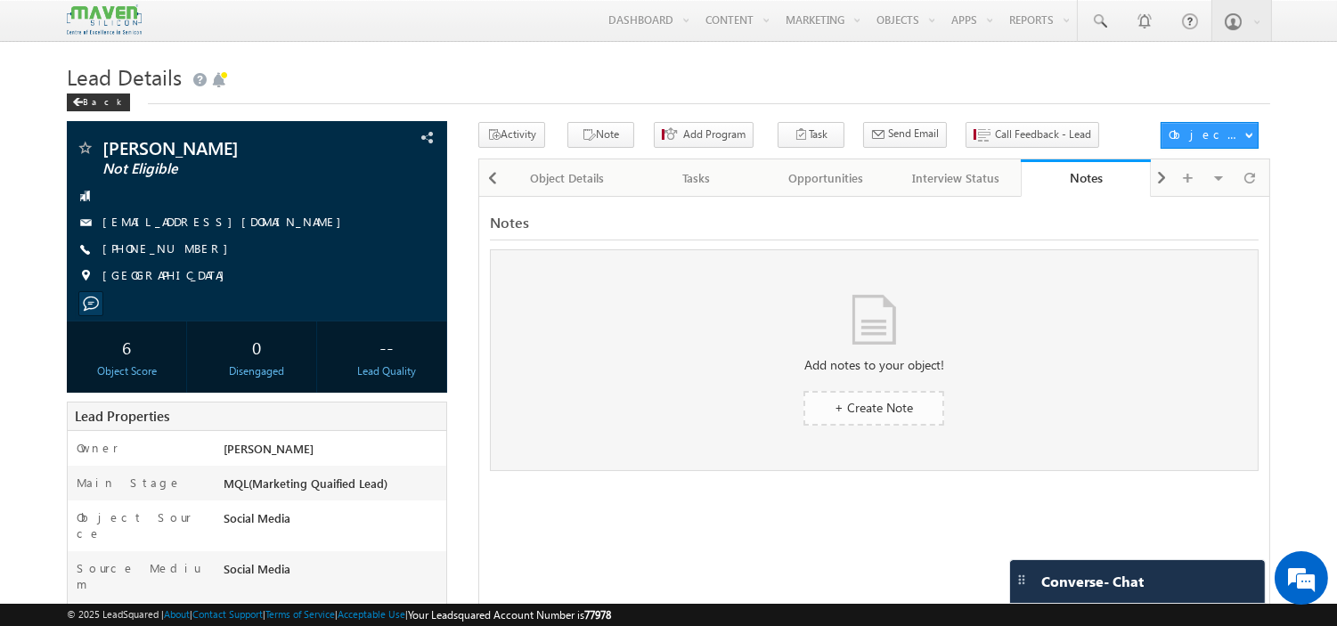
click at [893, 424] on link "+ Create Note" at bounding box center [874, 408] width 141 height 35
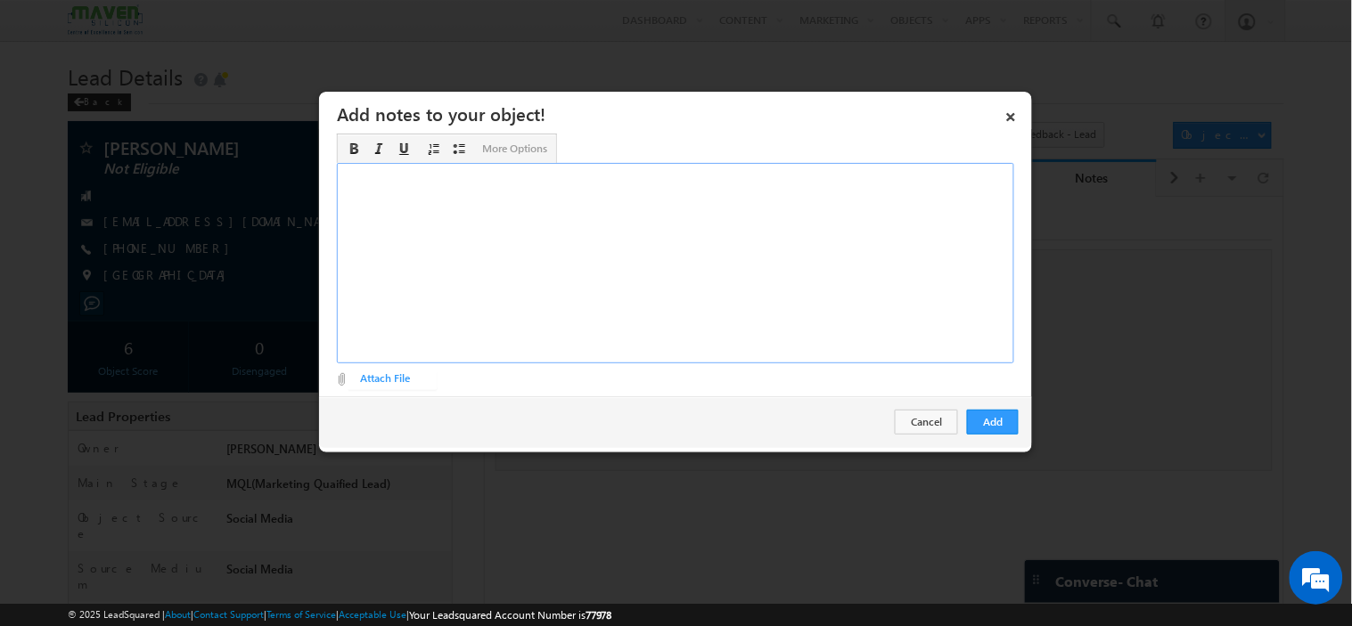
click at [550, 246] on div "Rich Text Editor, Description-inline-editor-div" at bounding box center [675, 263] width 677 height 200
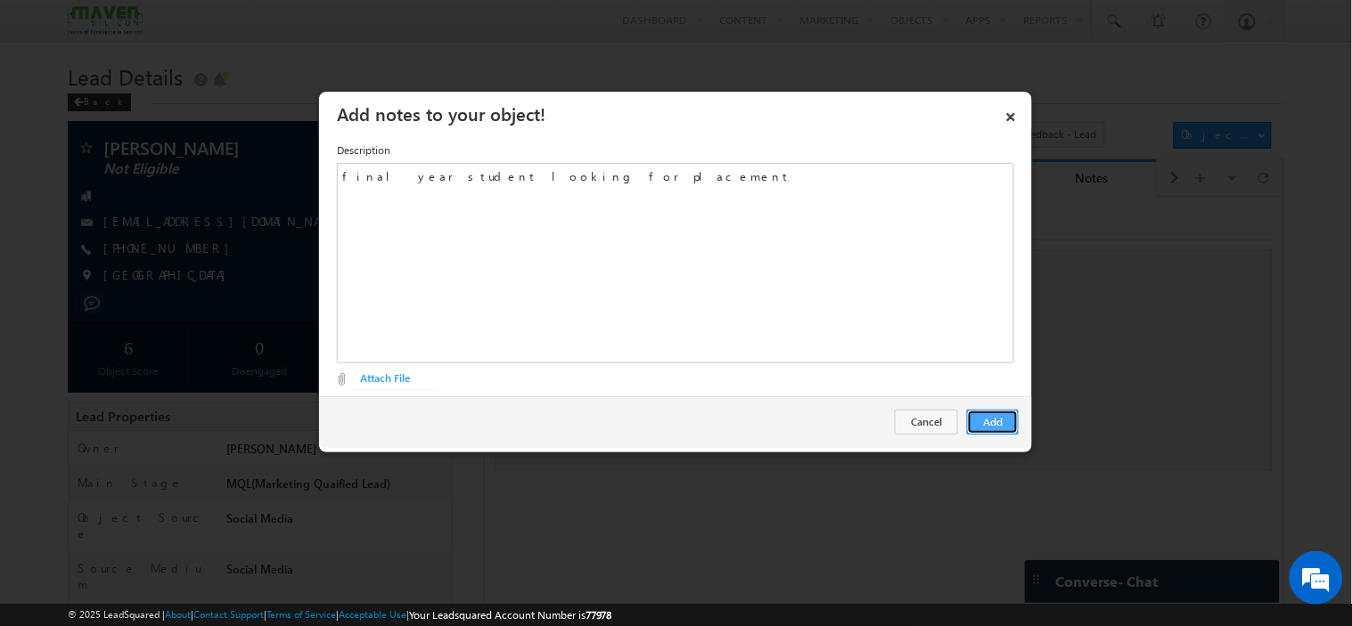
click at [990, 432] on button "Add" at bounding box center [993, 422] width 52 height 25
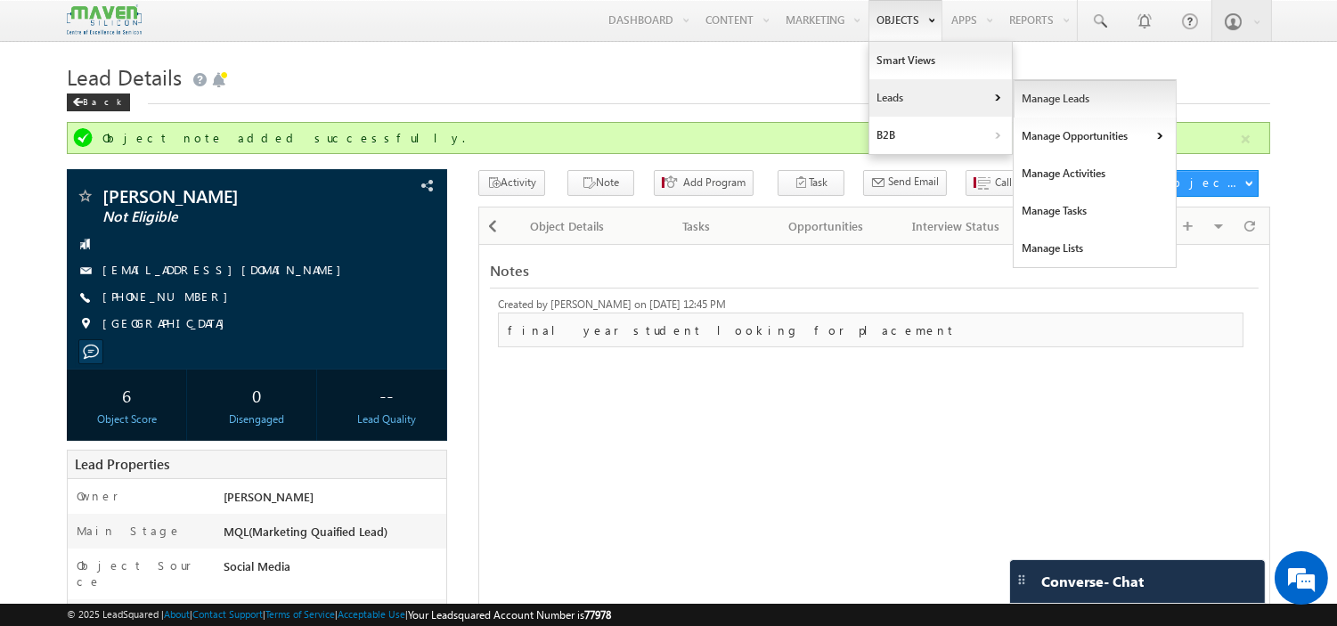
click at [1032, 84] on link "Manage Leads" at bounding box center [1095, 98] width 163 height 37
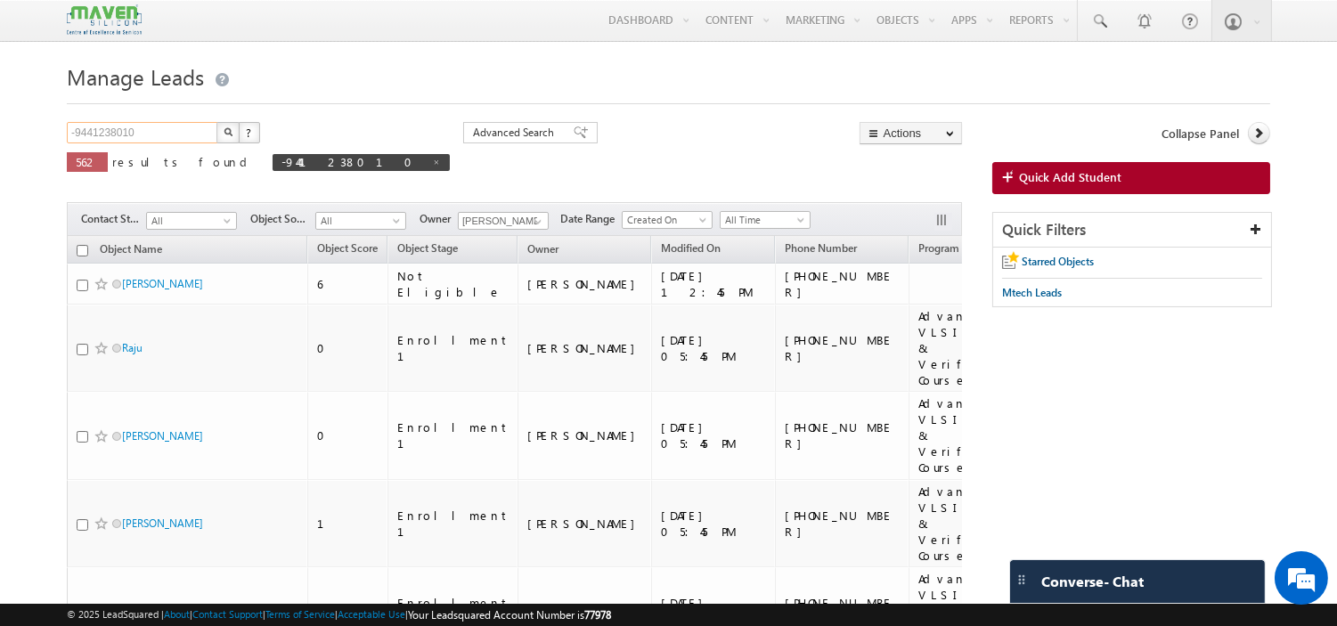
click at [165, 135] on input "-9441238010" at bounding box center [143, 132] width 152 height 21
drag, startPoint x: 165, startPoint y: 135, endPoint x: 15, endPoint y: 118, distance: 150.7
paste input "8217248748"
type input "8217248748"
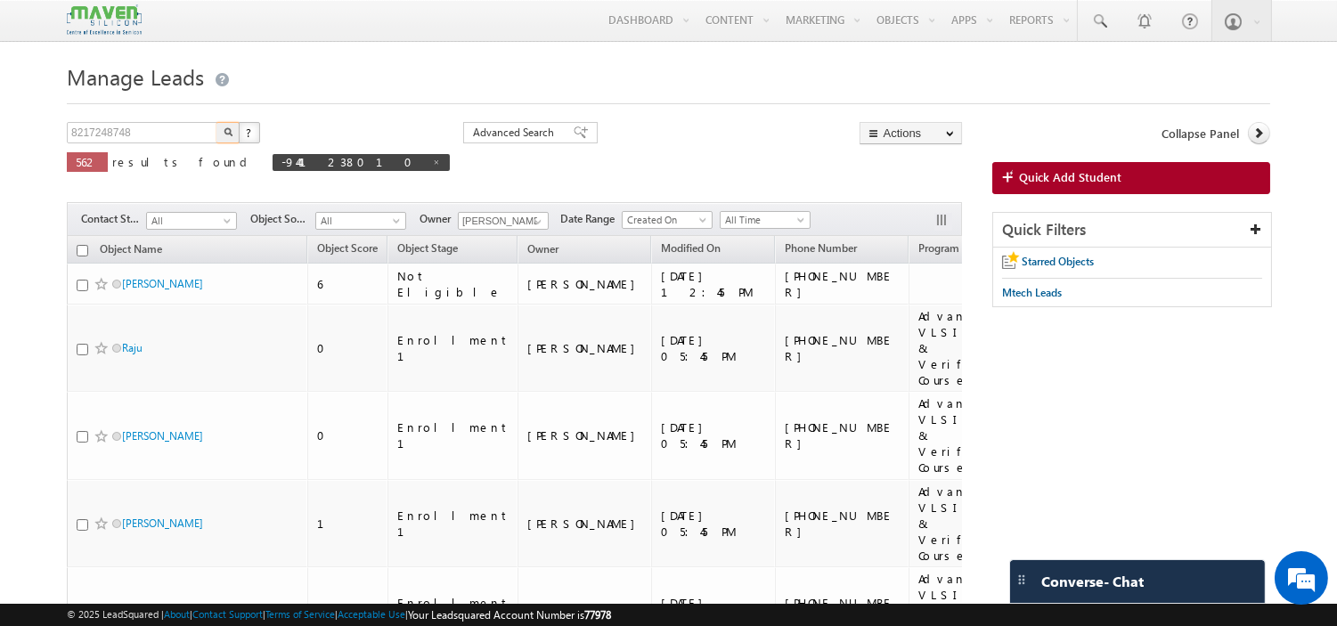
click at [217, 122] on button "button" at bounding box center [228, 132] width 23 height 21
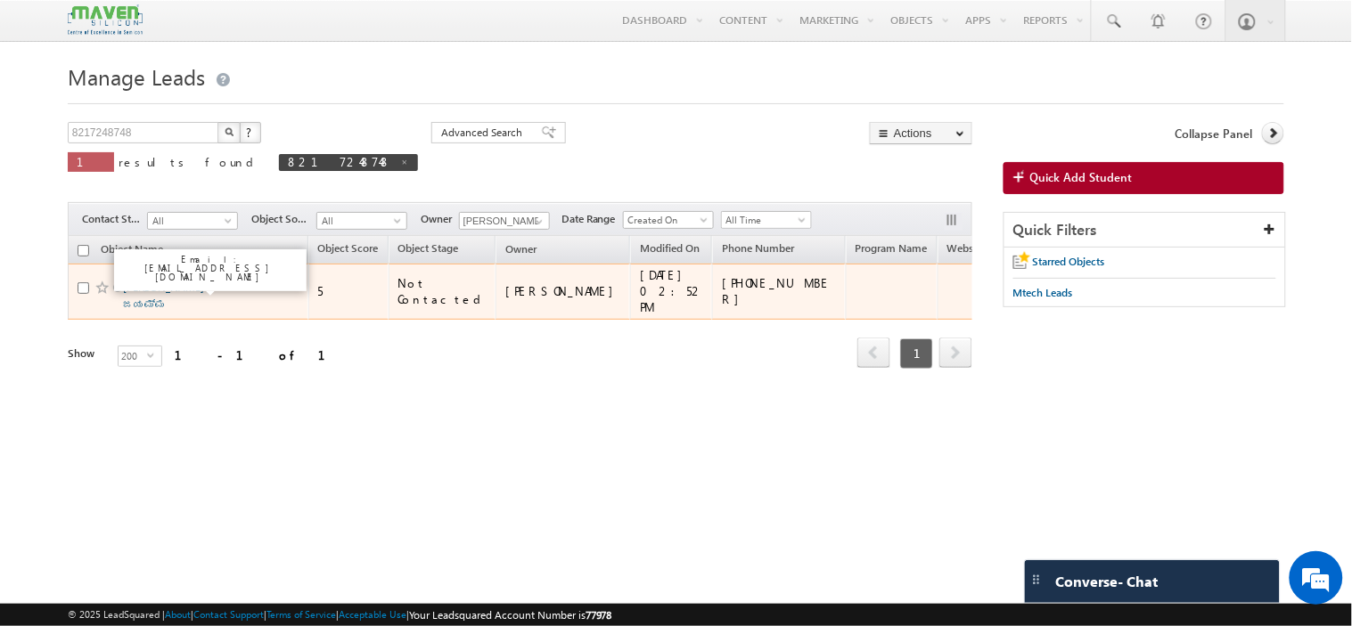
click at [184, 289] on link "[PERSON_NAME] ಶಟ್ಟಿ ಜಯಮ್ಮ" at bounding box center [181, 296] width 116 height 30
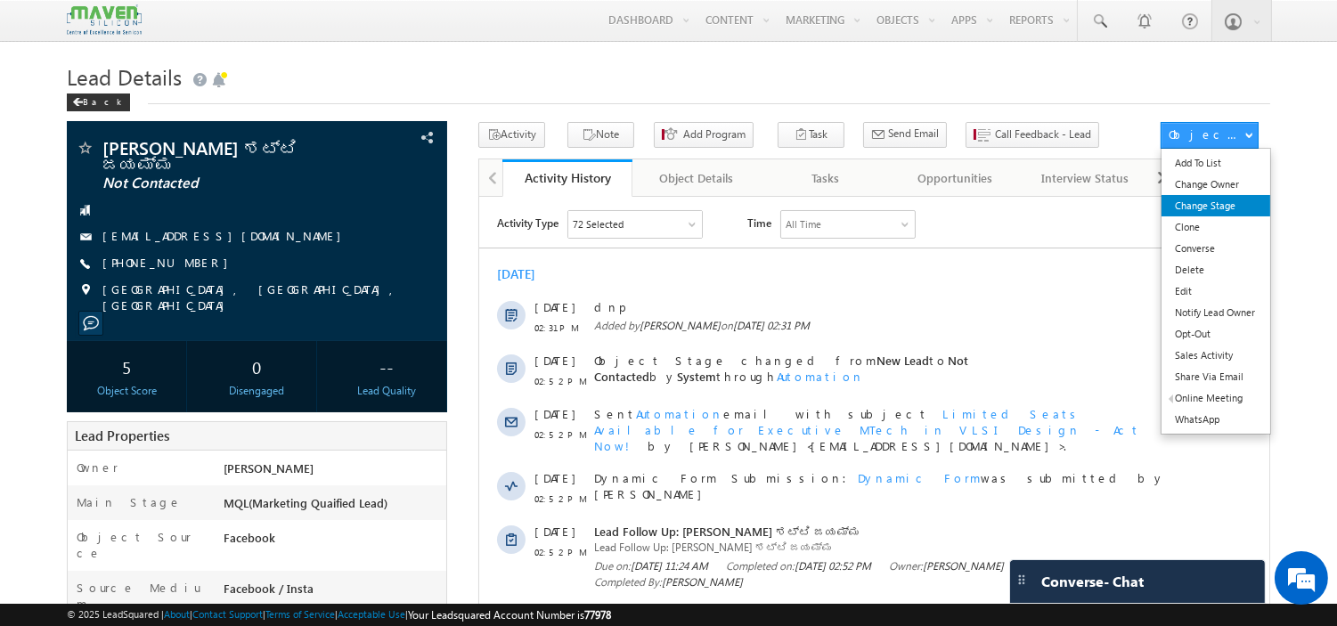
click at [1217, 200] on link "Change Stage" at bounding box center [1216, 205] width 108 height 21
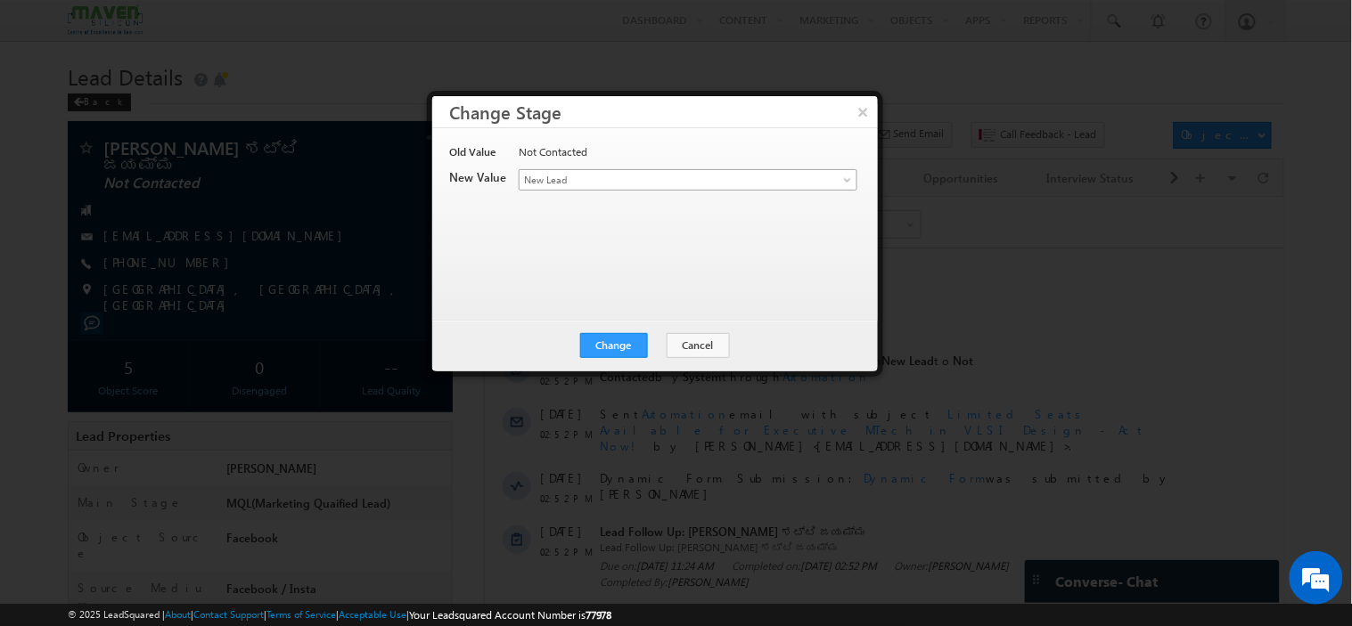
click at [639, 174] on span "New Lead" at bounding box center [658, 180] width 278 height 16
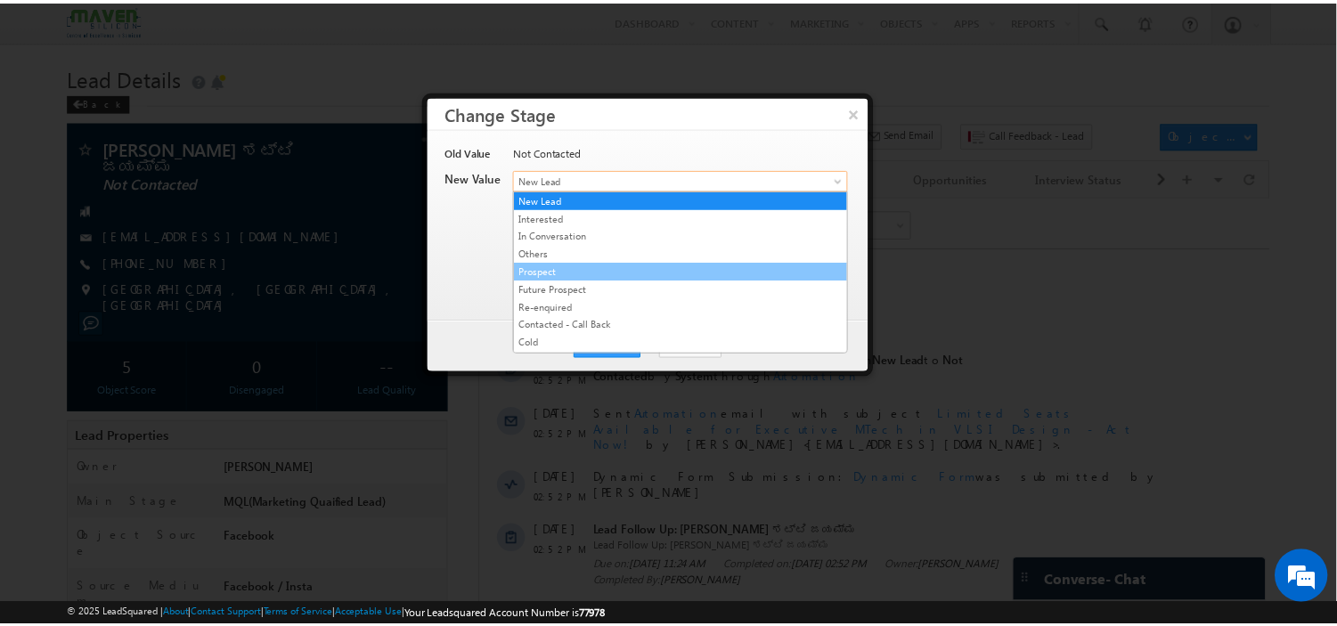
scroll to position [342, 0]
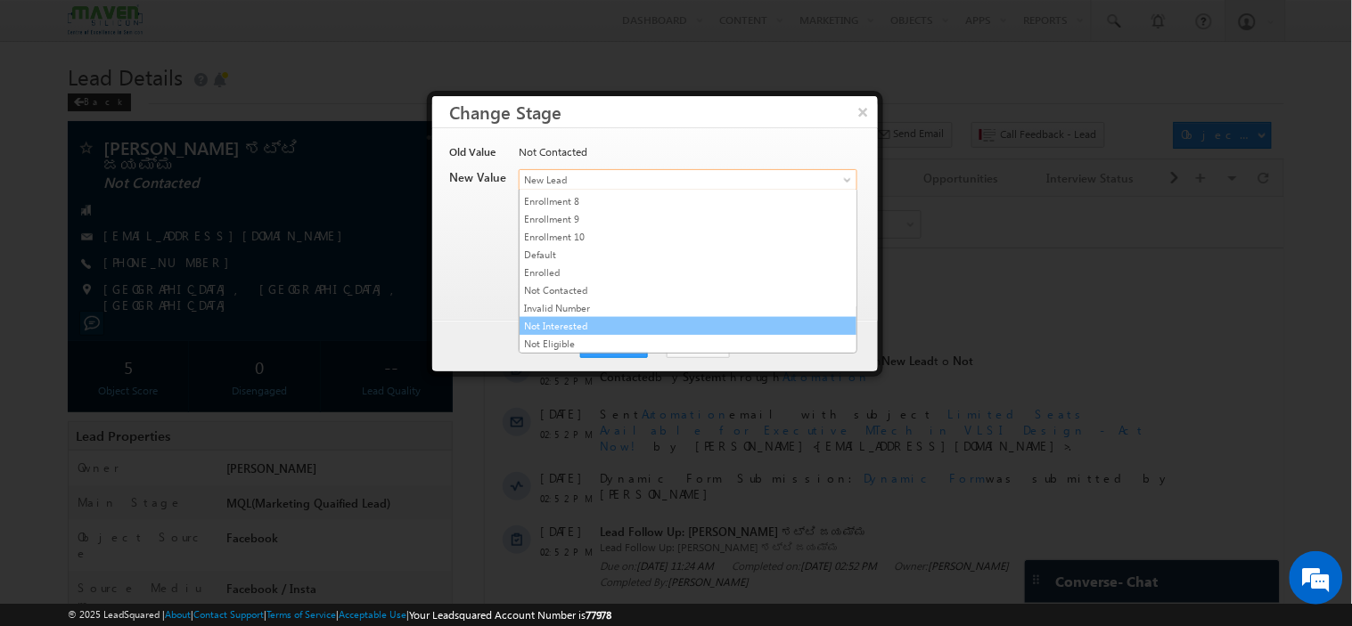
click at [611, 323] on link "Not Interested" at bounding box center [687, 326] width 337 height 16
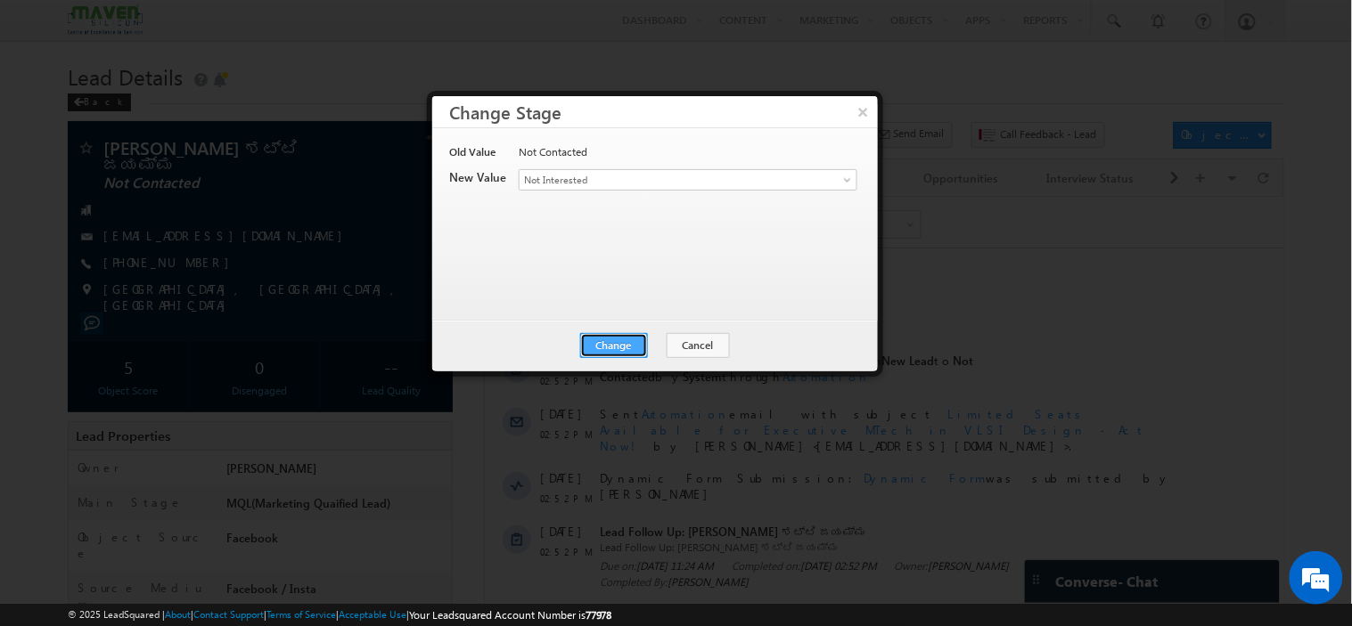
click at [611, 348] on button "Change" at bounding box center [614, 345] width 68 height 25
